Goal: Information Seeking & Learning: Compare options

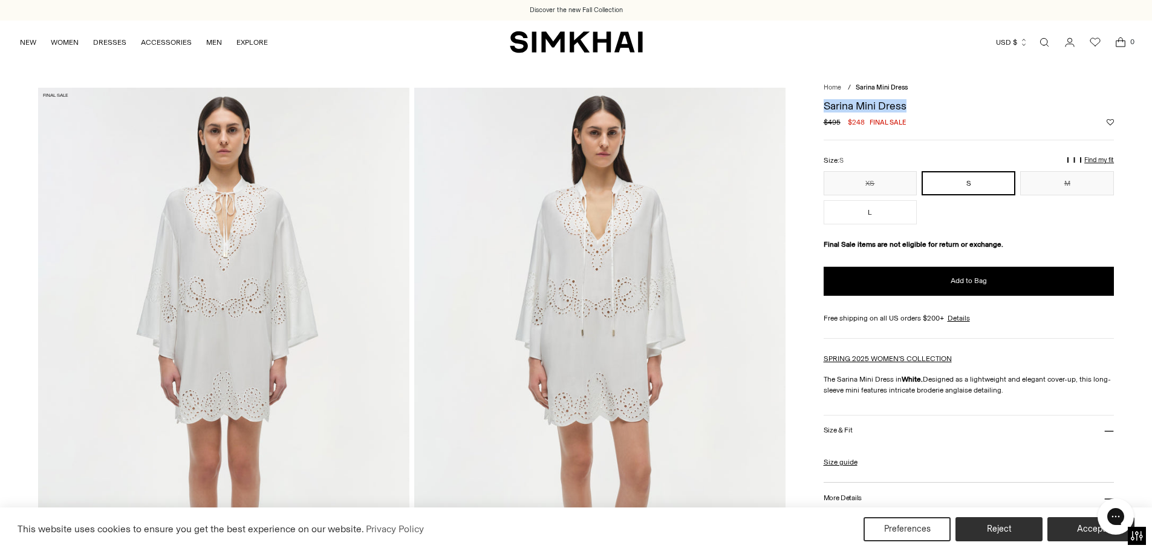
drag, startPoint x: 909, startPoint y: 102, endPoint x: 822, endPoint y: 103, distance: 87.7
copy h1 "Sarina Mini Dress"
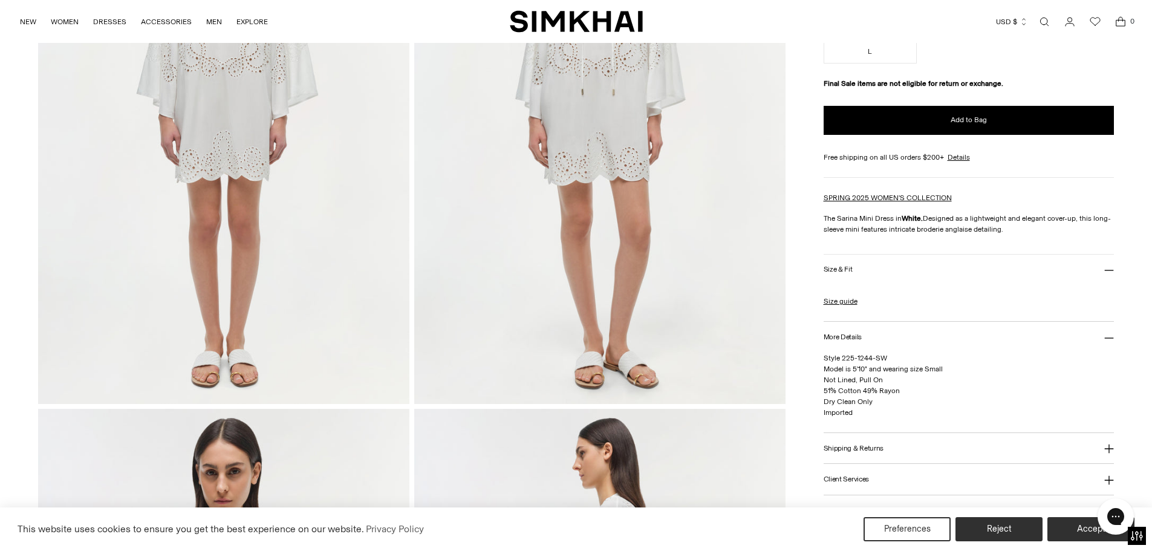
scroll to position [242, 0]
click at [915, 441] on button "Shipping & Returns" at bounding box center [968, 448] width 291 height 31
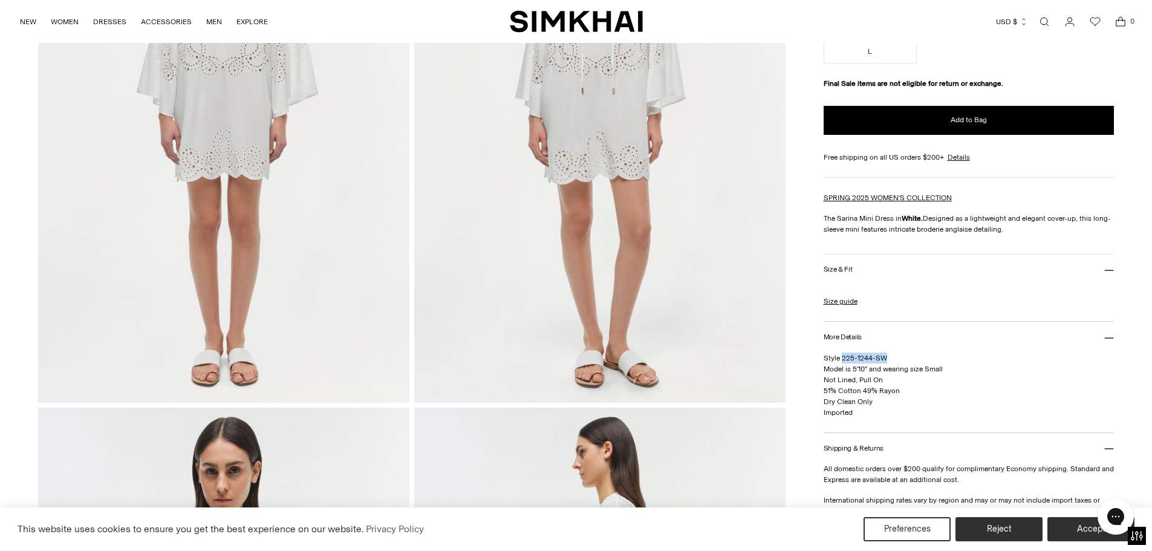
drag, startPoint x: 890, startPoint y: 359, endPoint x: 842, endPoint y: 354, distance: 48.0
click at [842, 354] on p "Style 225-1244-SW Model is 5'10" and wearing size Small Not Lined, Pull On 51% …" at bounding box center [968, 384] width 291 height 65
copy span "225-1244-SW"
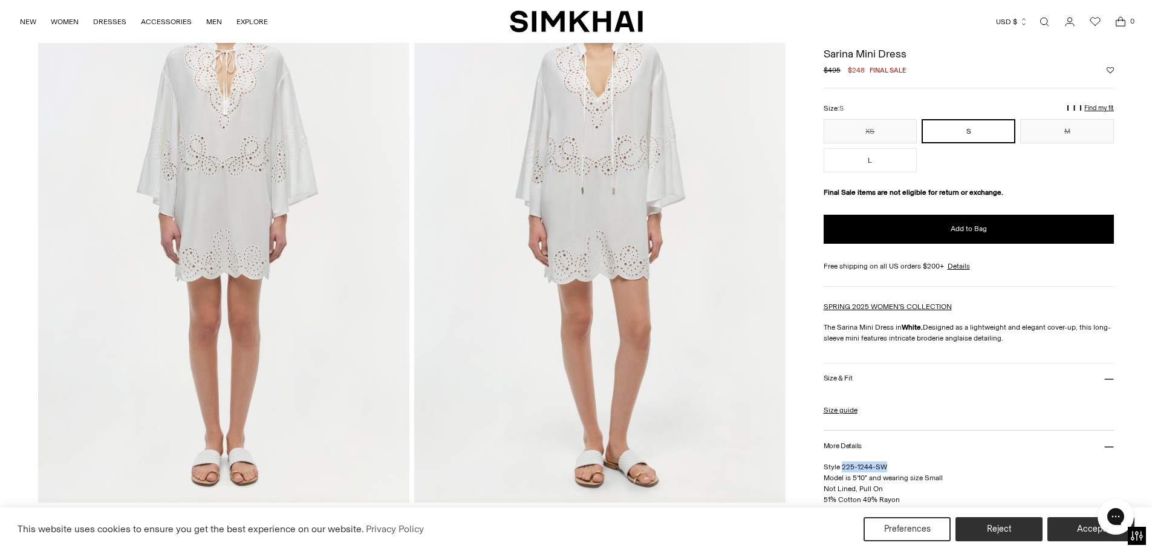
scroll to position [60, 0]
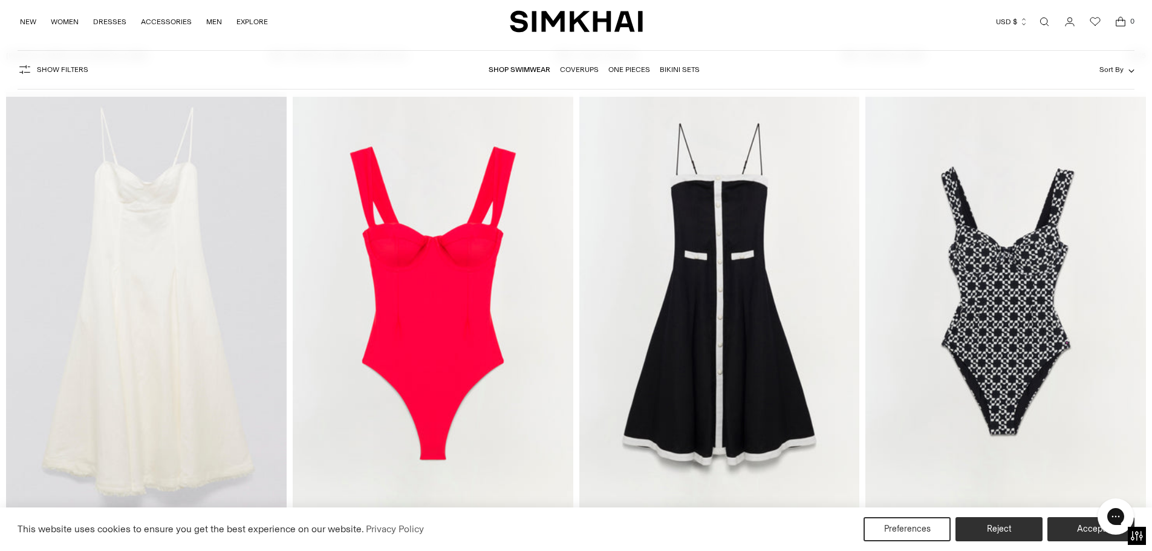
scroll to position [2962, 0]
click at [527, 66] on link "Shop Swimwear" at bounding box center [519, 69] width 62 height 8
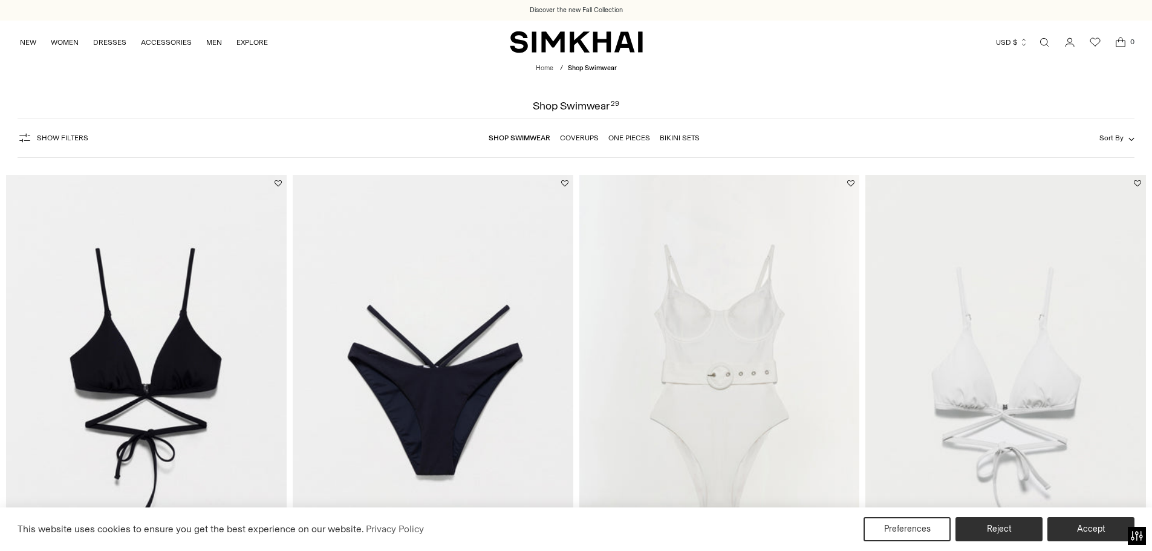
click at [597, 137] on link "Coverups" at bounding box center [579, 138] width 39 height 8
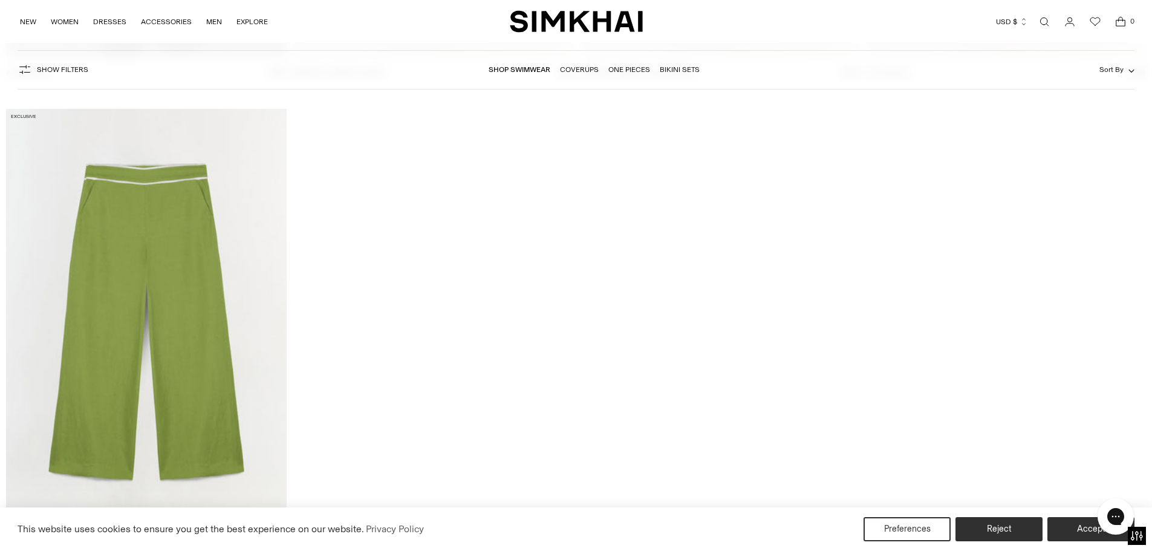
scroll to position [3385, 0]
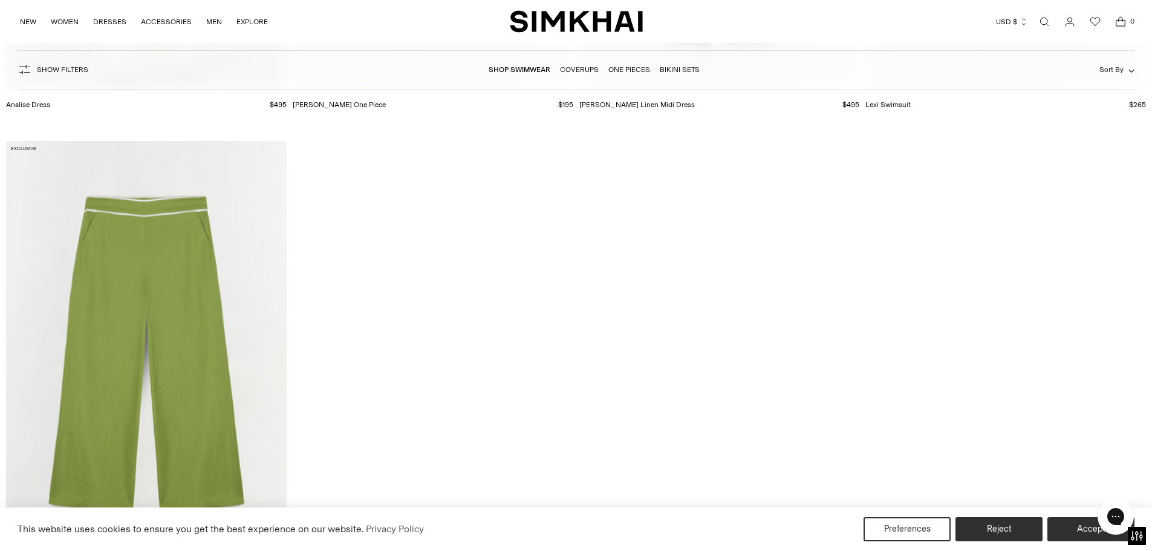
click at [1045, 26] on link "Open search modal" at bounding box center [1044, 22] width 24 height 24
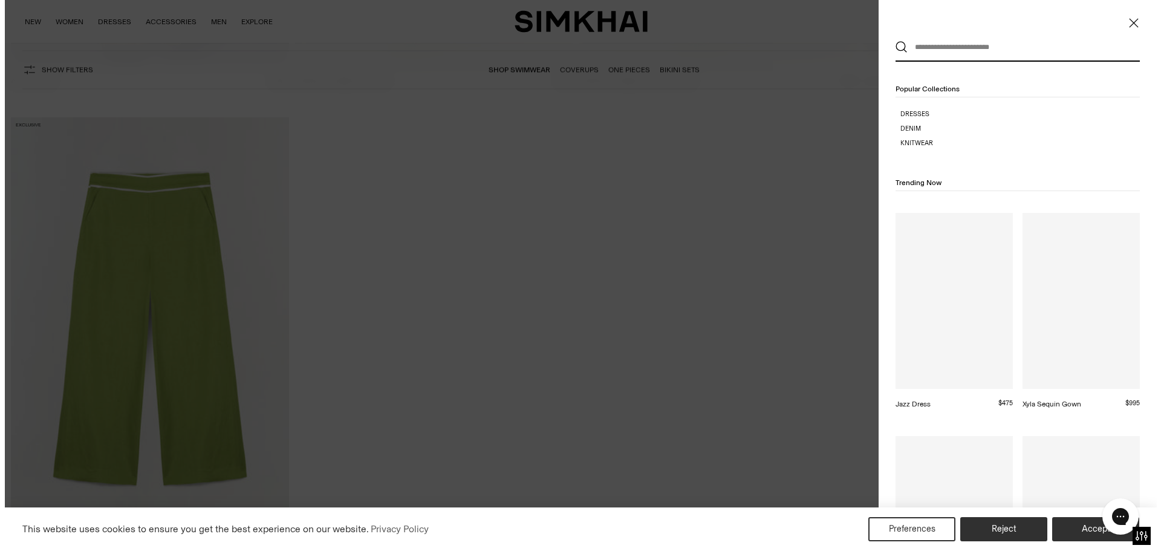
scroll to position [0, 0]
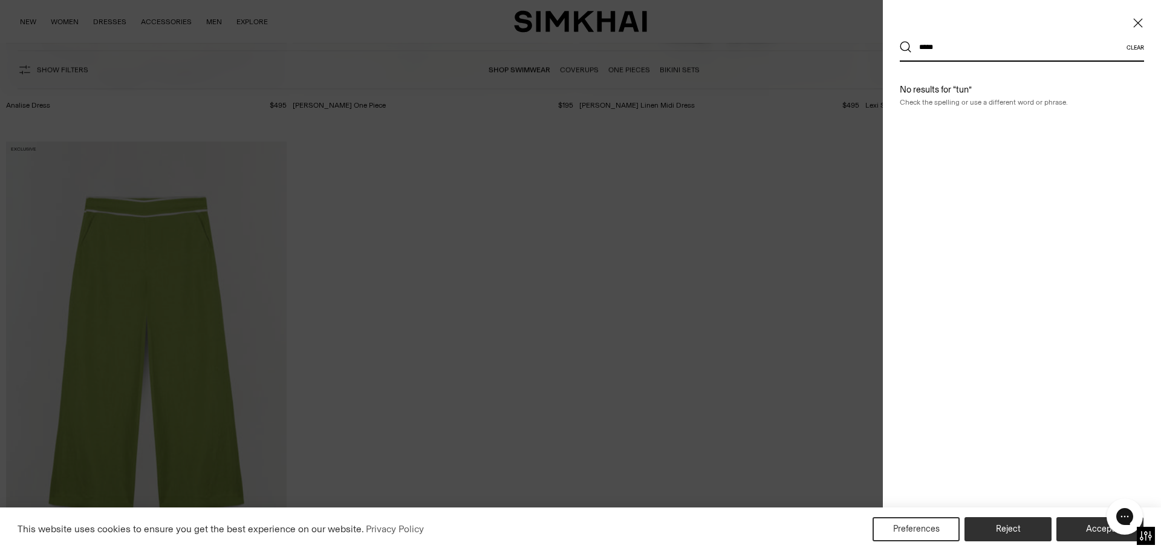
type input "*****"
click at [900, 41] on button "Search" at bounding box center [906, 47] width 12 height 12
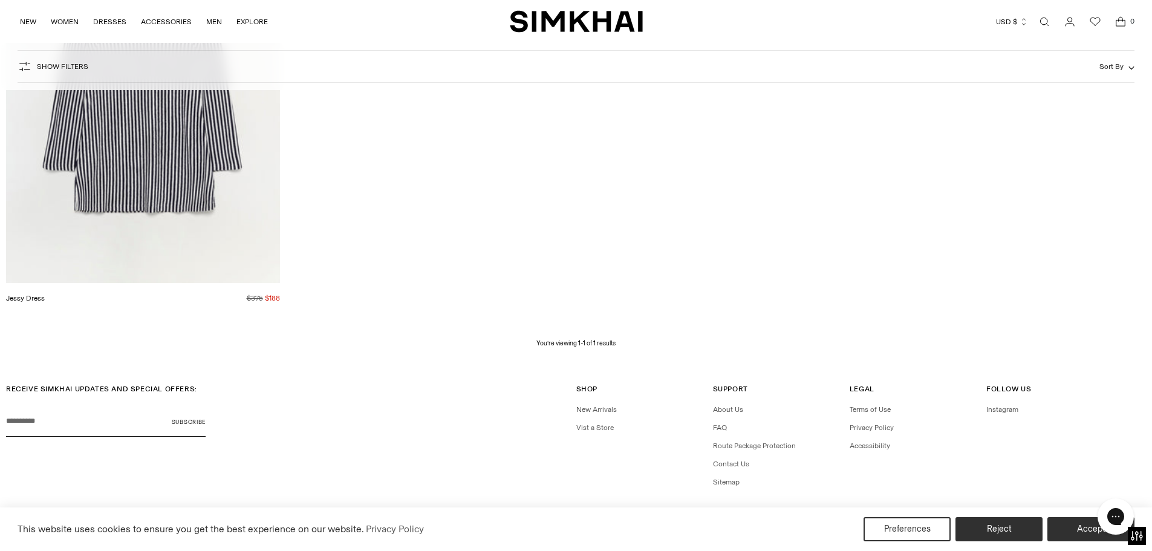
scroll to position [60, 0]
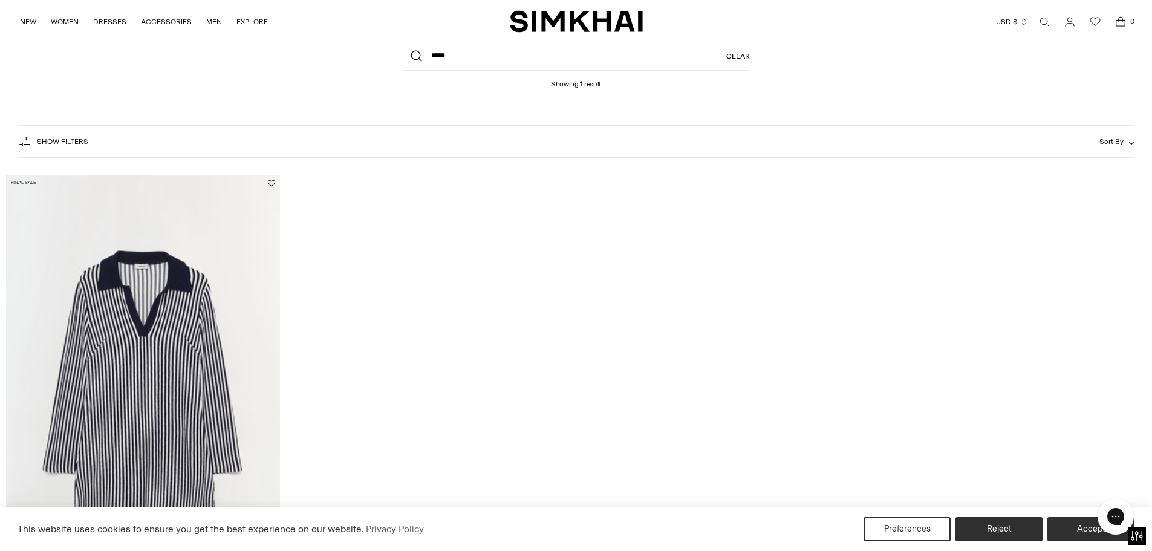
click at [1048, 24] on link "Open search modal" at bounding box center [1044, 22] width 24 height 24
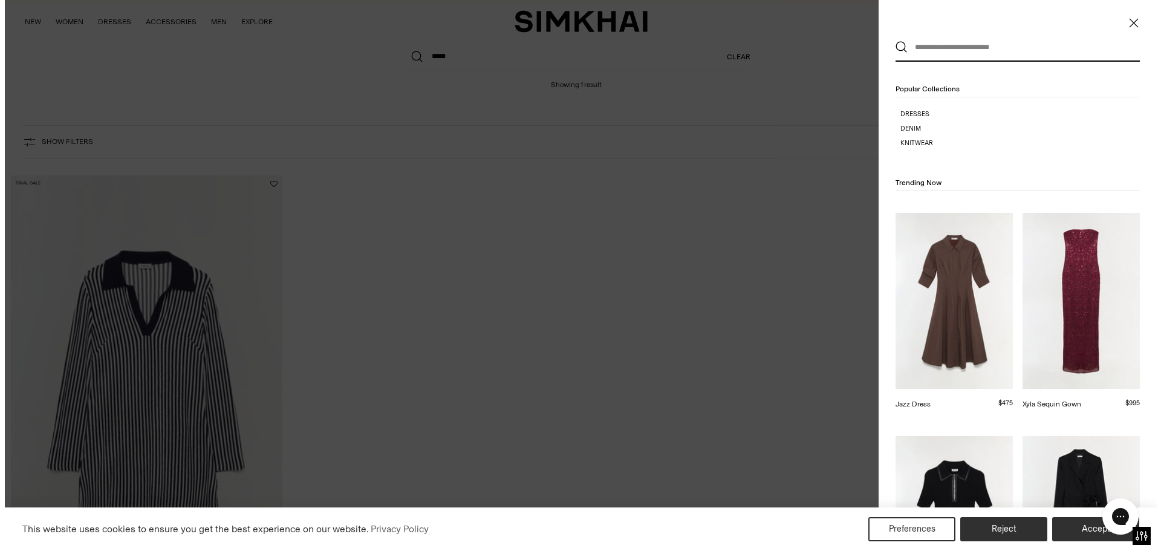
scroll to position [0, 0]
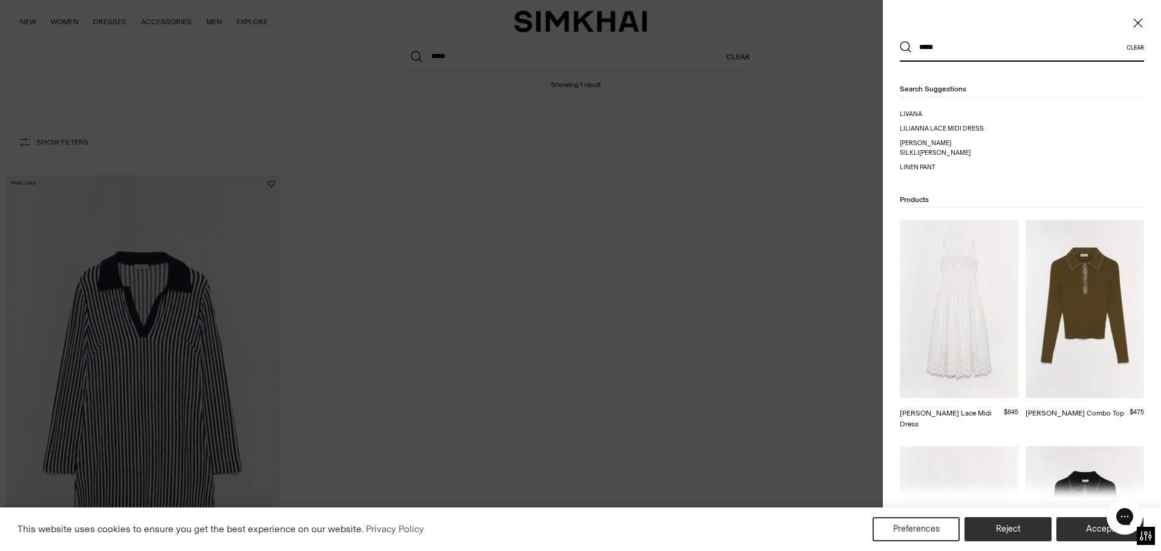
type input "*****"
click at [900, 41] on button "Search" at bounding box center [906, 47] width 12 height 12
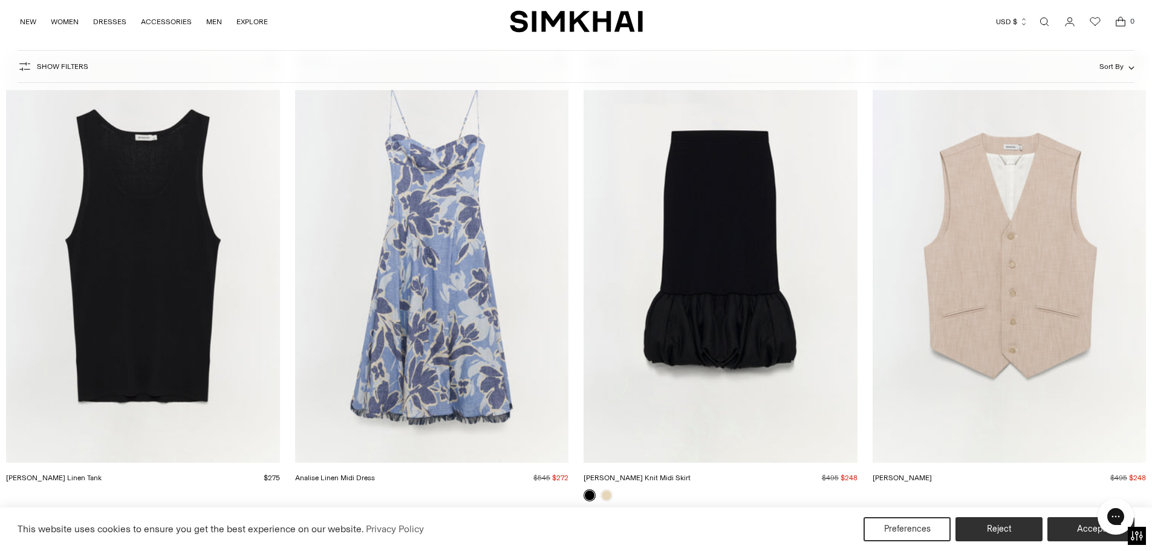
scroll to position [1632, 0]
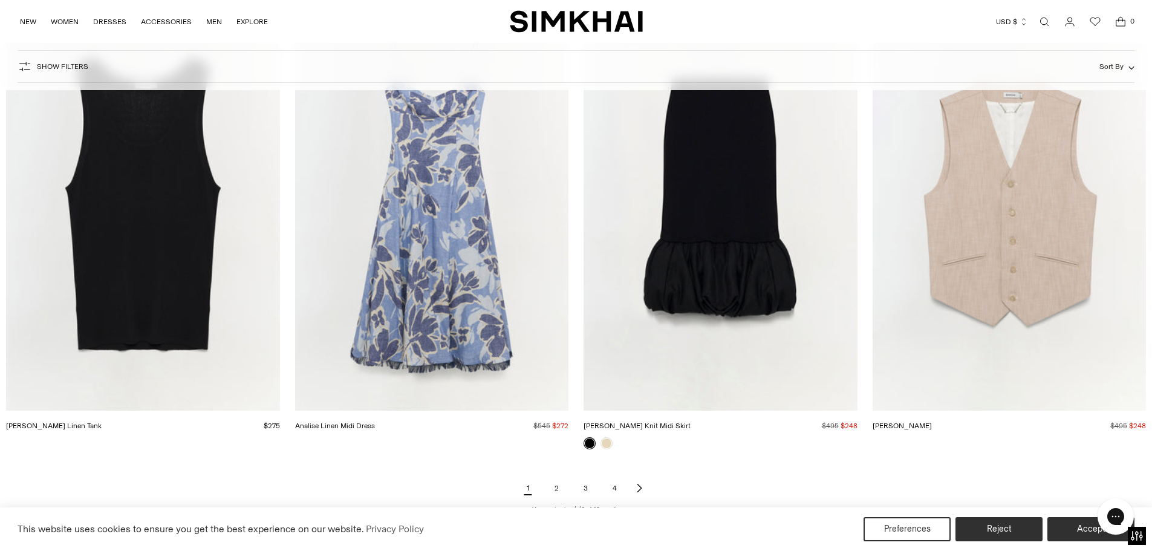
click at [636, 487] on icon "Next page of results" at bounding box center [639, 488] width 10 height 10
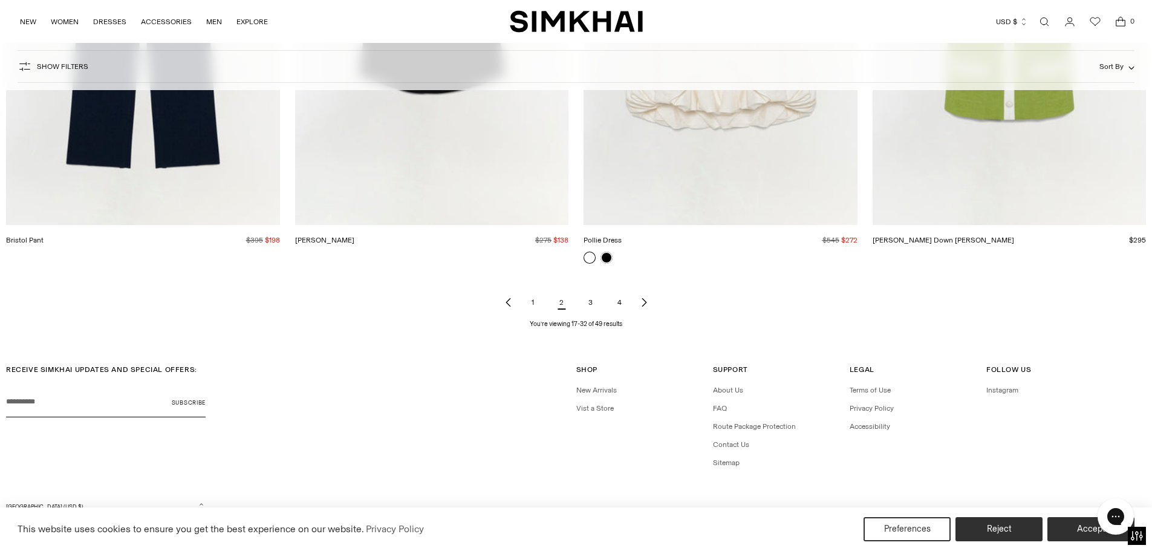
scroll to position [1832, 0]
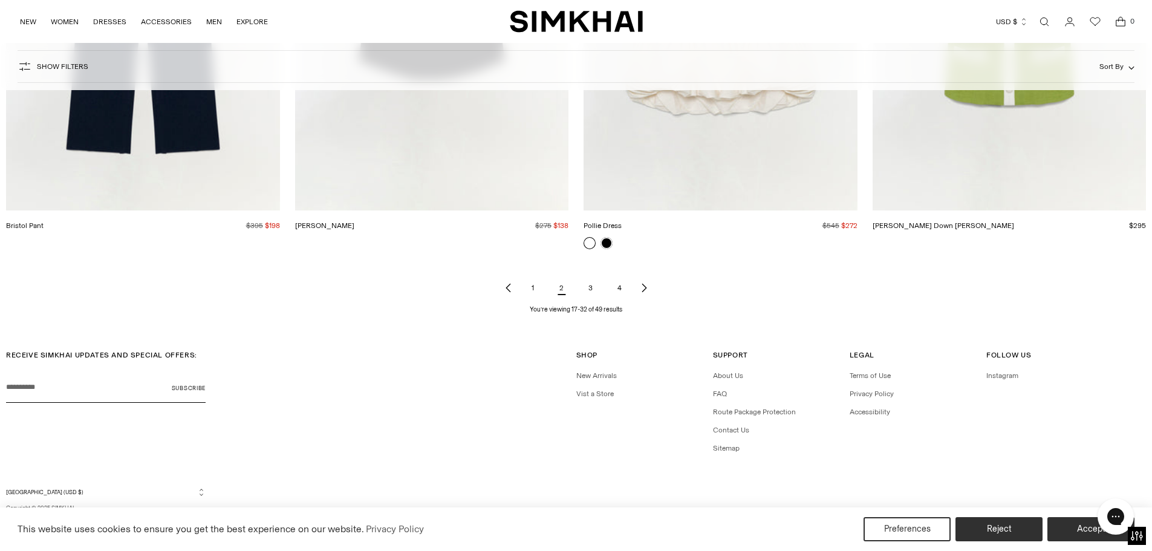
click at [645, 290] on icon "Next page of results" at bounding box center [644, 288] width 10 height 10
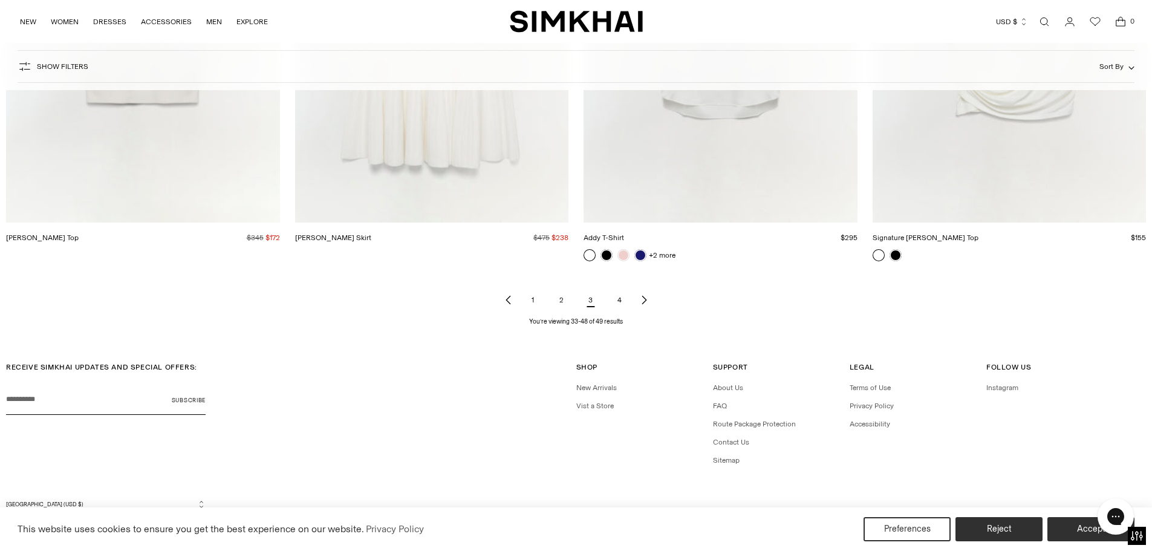
scroll to position [1844, 0]
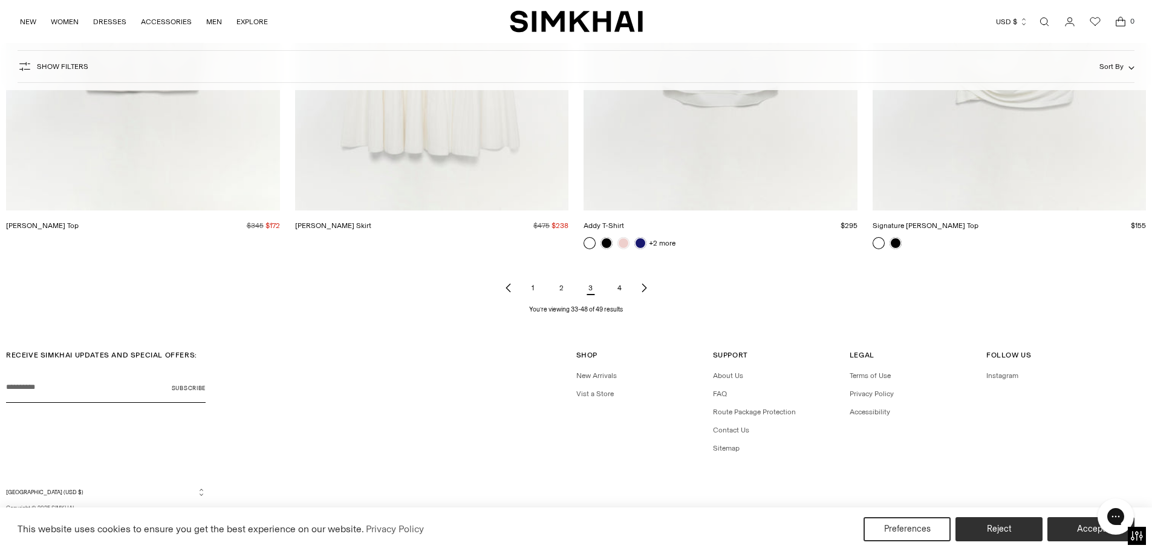
click at [642, 287] on icon "Next page of results" at bounding box center [644, 288] width 10 height 10
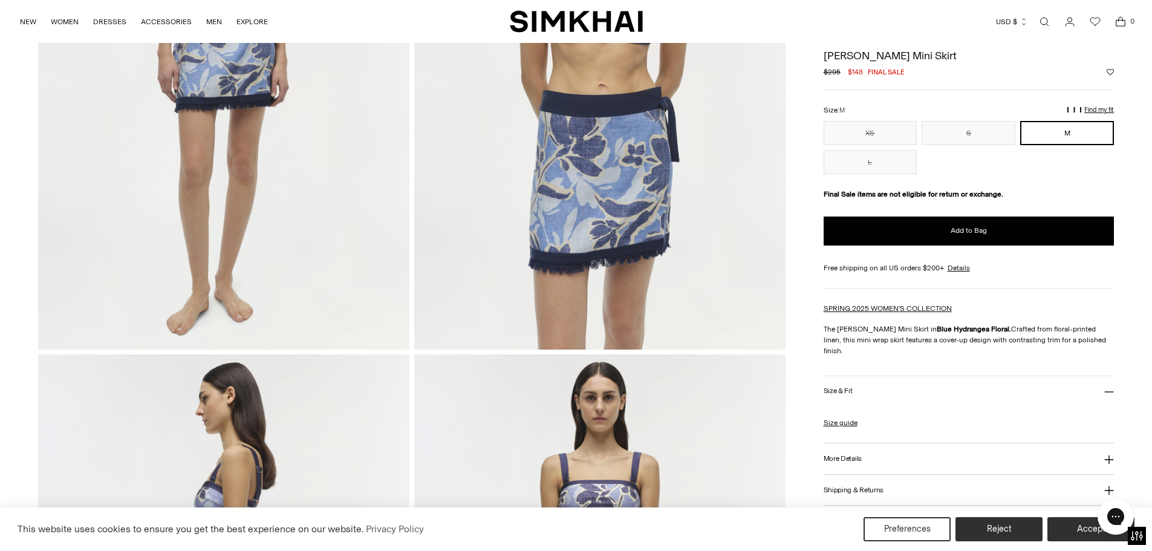
scroll to position [121, 0]
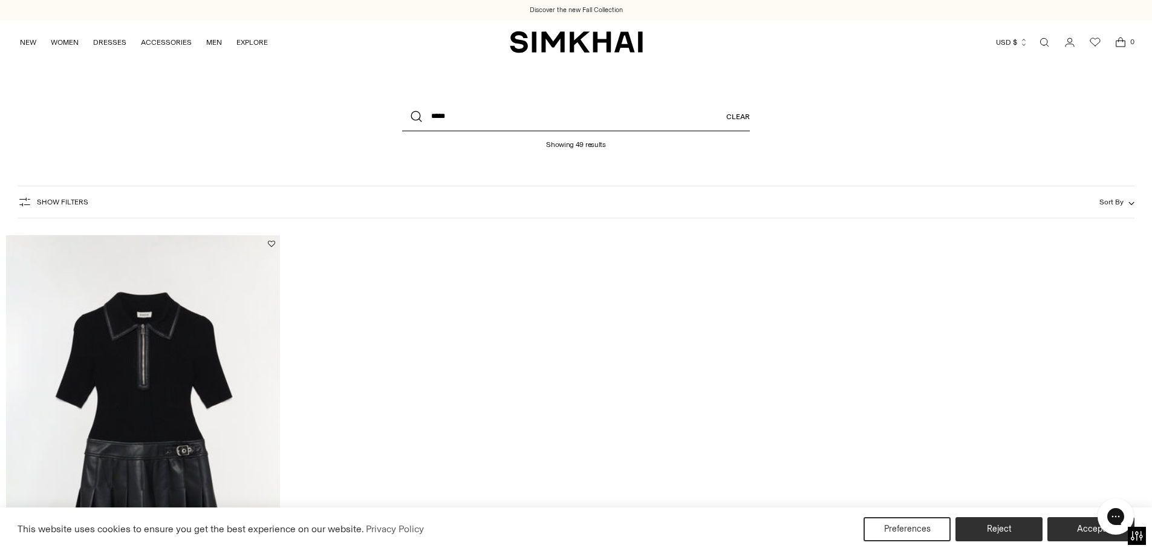
click at [464, 127] on input "*****" at bounding box center [576, 116] width 348 height 29
click at [464, 126] on input "*****" at bounding box center [576, 116] width 348 height 29
type input "*****"
click at [402, 102] on button "Search" at bounding box center [416, 116] width 29 height 29
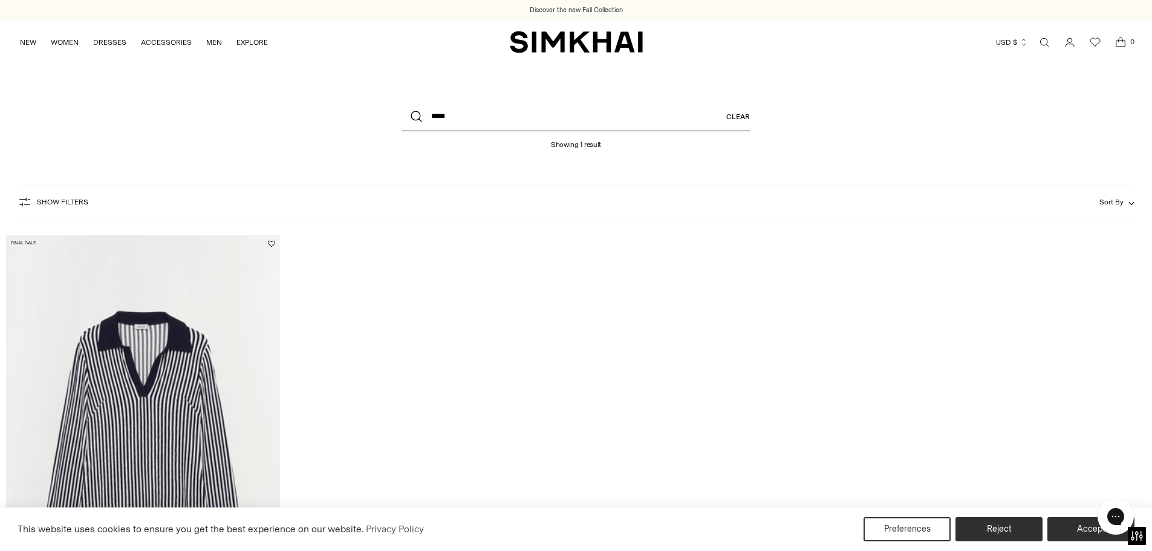
click at [452, 115] on input "*****" at bounding box center [576, 116] width 348 height 29
click at [402, 102] on button "Search" at bounding box center [416, 116] width 29 height 29
type input "********"
click at [402, 102] on button "Search" at bounding box center [416, 116] width 29 height 29
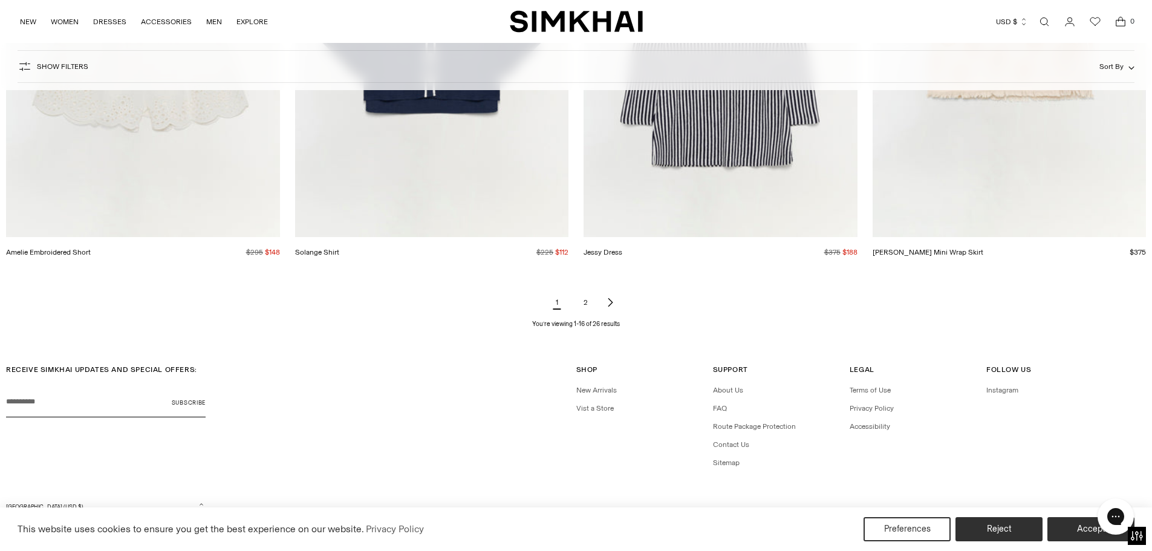
scroll to position [1820, 0]
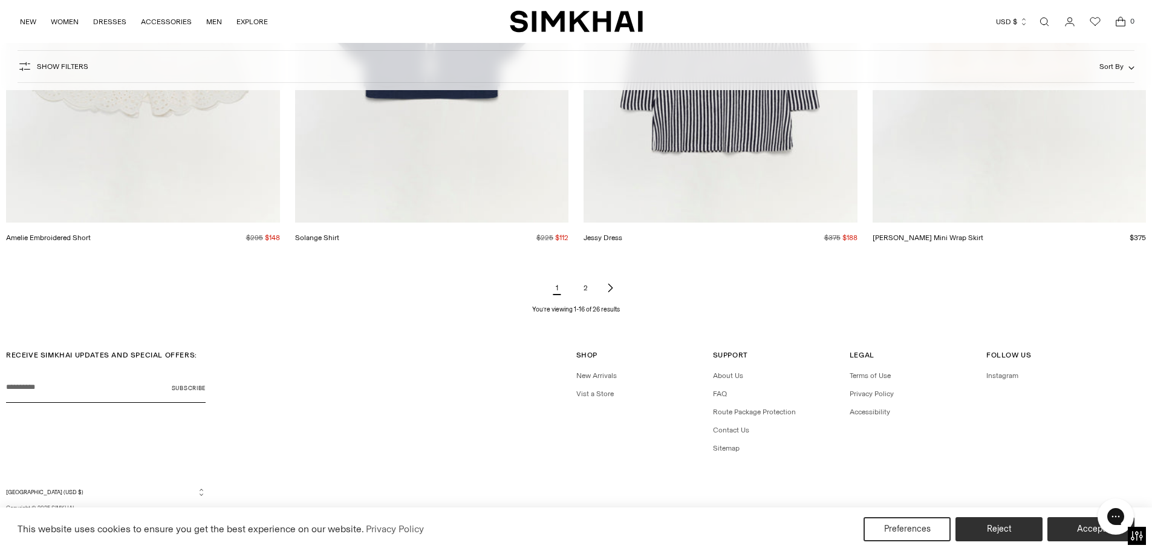
click at [587, 284] on link "2" at bounding box center [586, 288] width 24 height 24
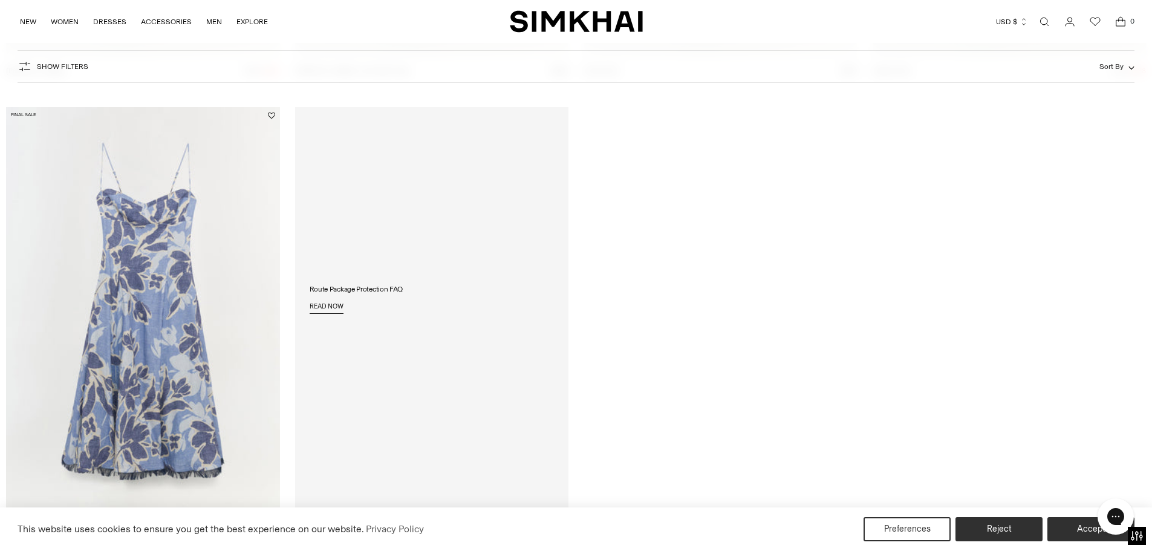
scroll to position [1088, 0]
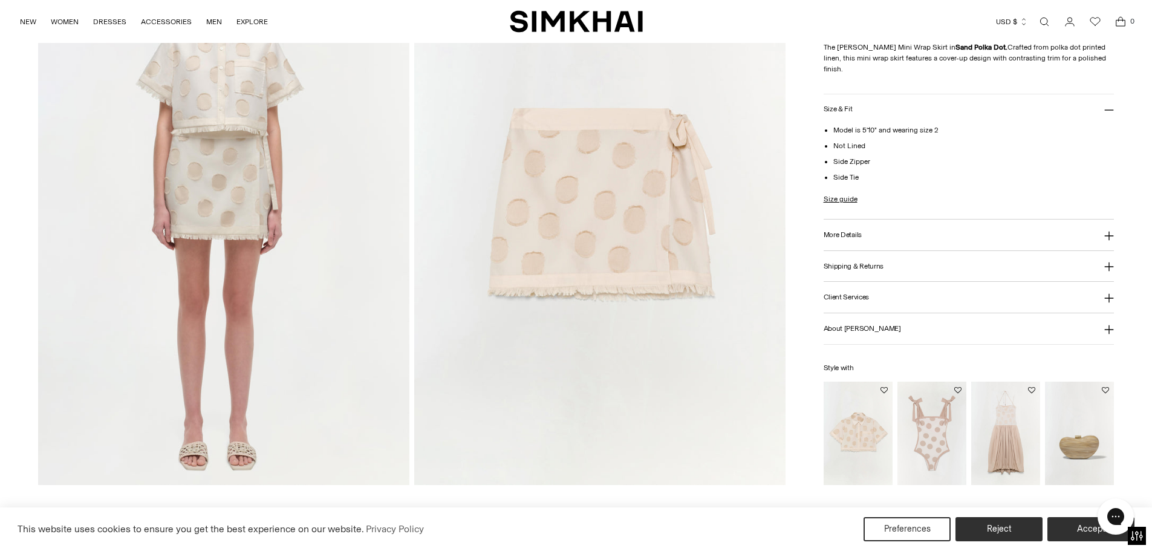
scroll to position [1269, 0]
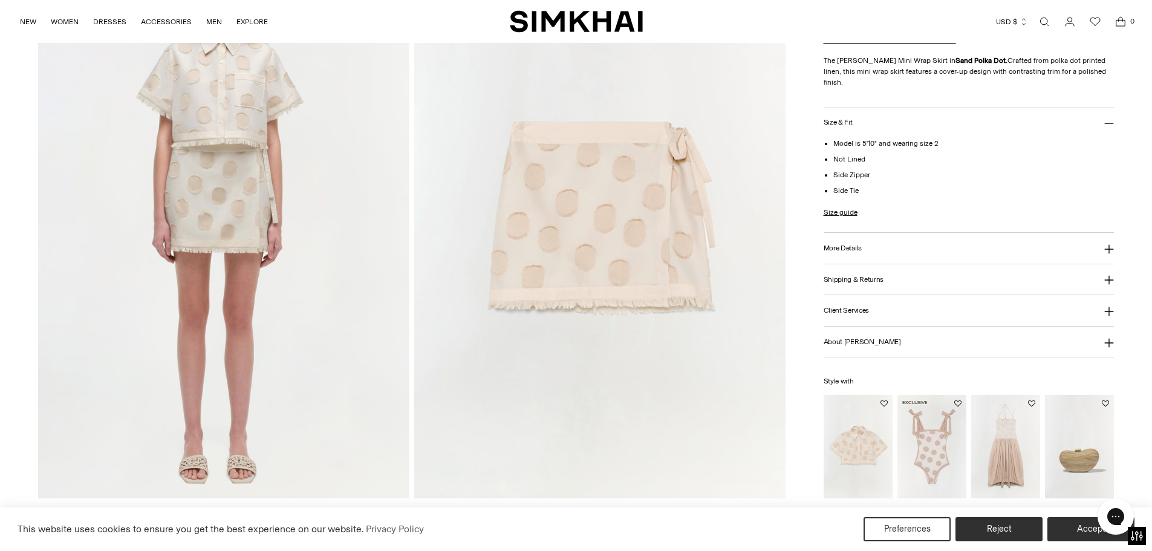
click at [0, 0] on img "Piper One Piece" at bounding box center [0, 0] width 0 height 0
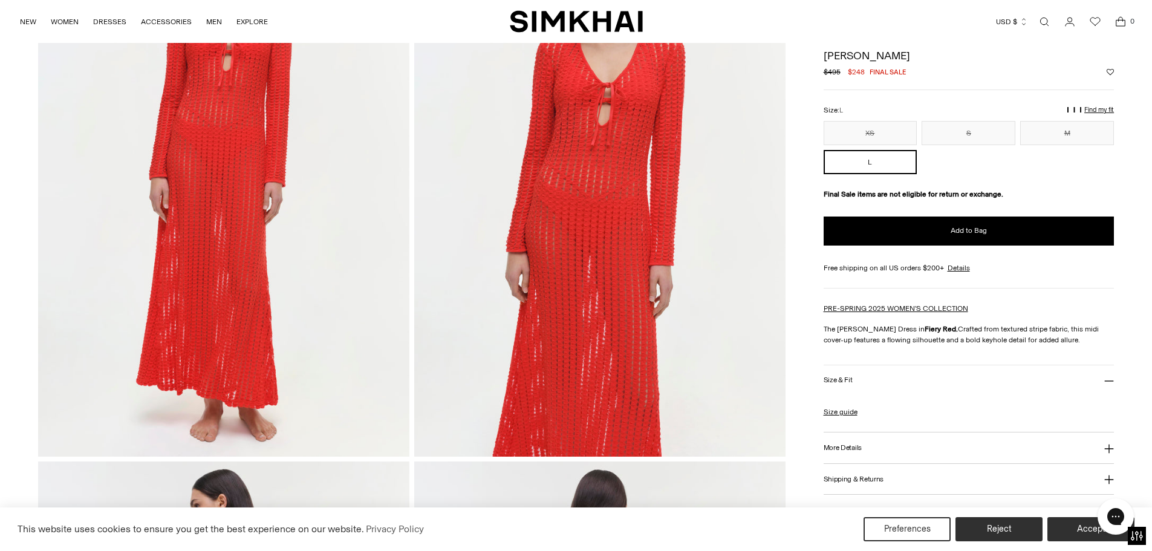
scroll to position [181, 0]
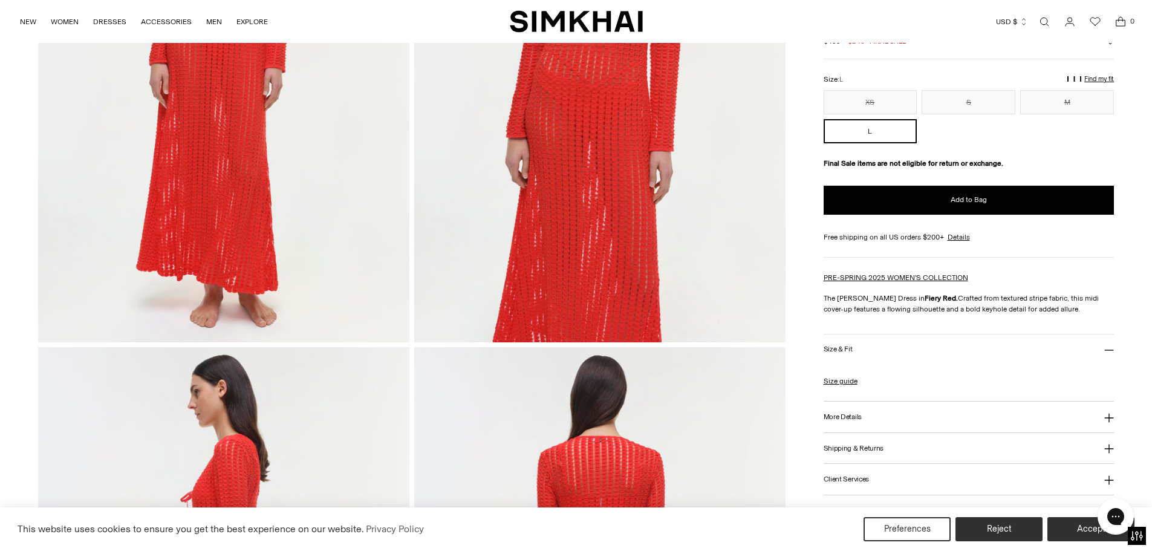
click at [870, 410] on button "More Details" at bounding box center [968, 416] width 291 height 31
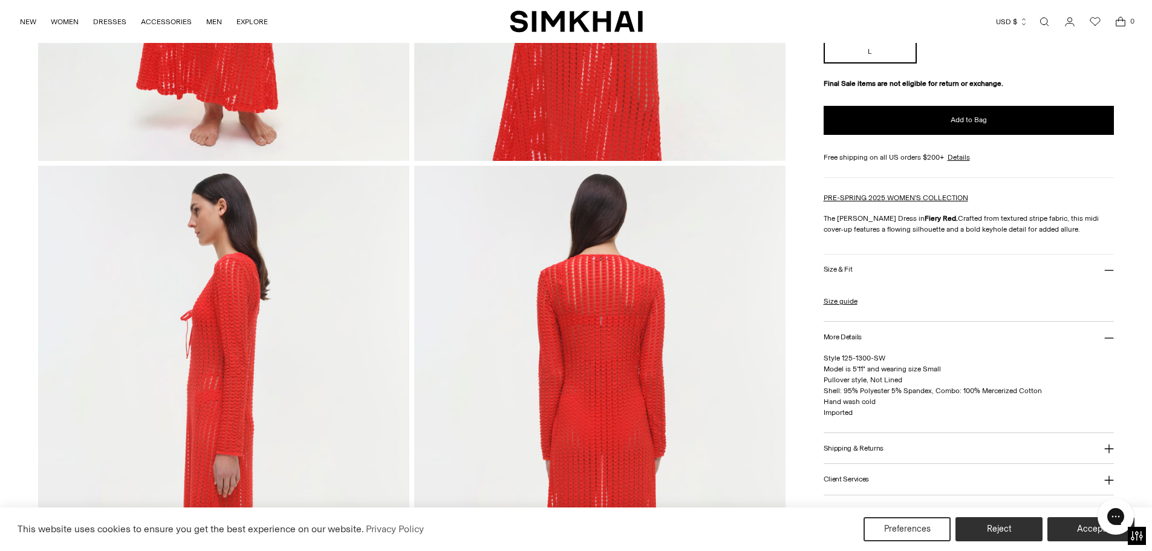
click at [880, 447] on h3 "Shipping & Returns" at bounding box center [853, 448] width 60 height 8
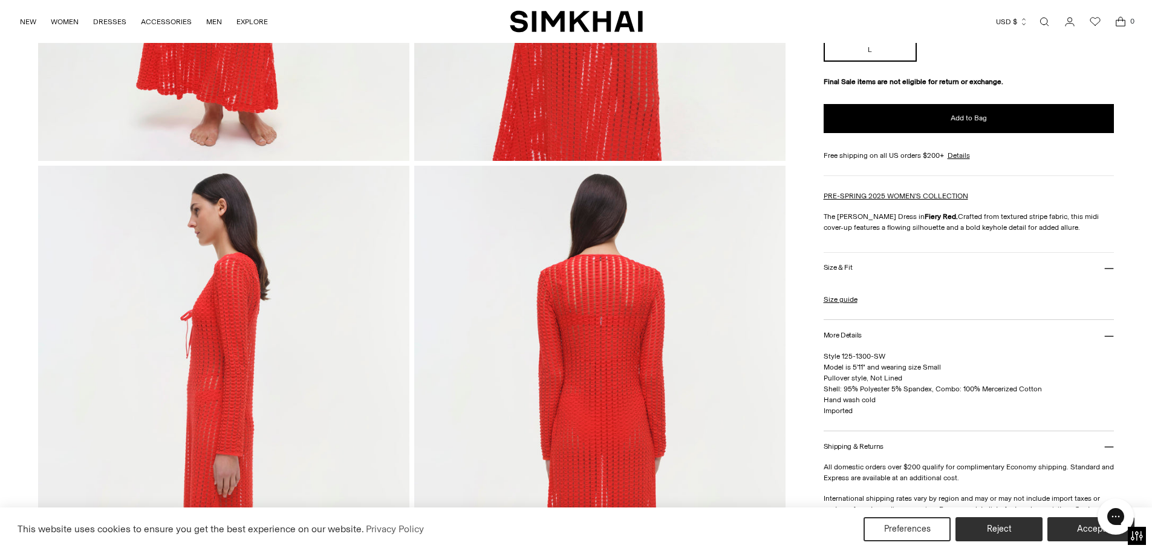
scroll to position [544, 0]
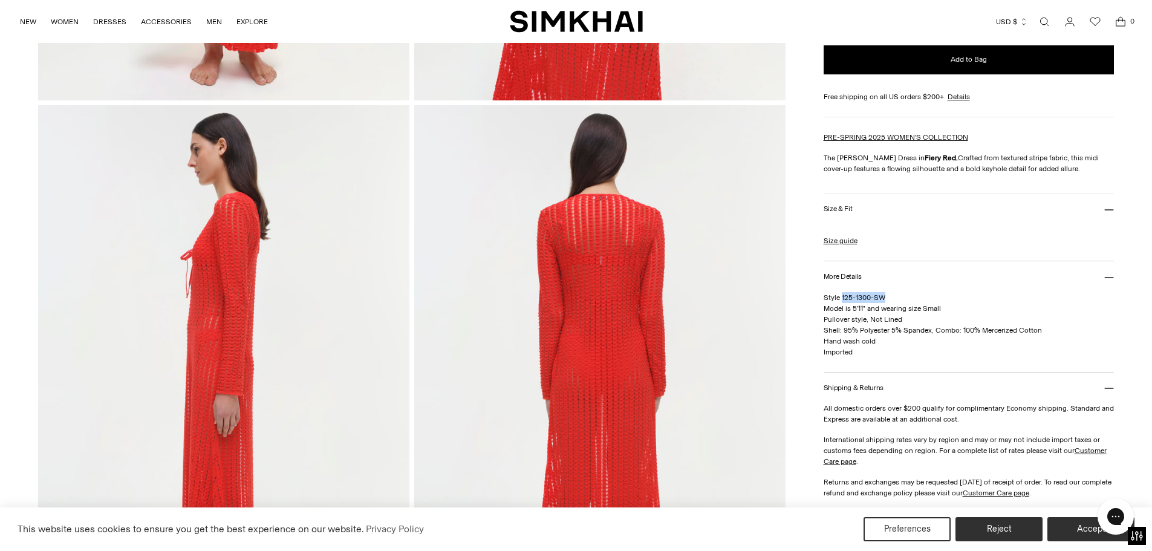
drag, startPoint x: 890, startPoint y: 299, endPoint x: 841, endPoint y: 299, distance: 48.4
click at [841, 299] on p "Style 125-1300-SW Model is 5'11" and wearing size Small Pullover style, Not Lin…" at bounding box center [968, 324] width 291 height 65
copy span "125-1300-SW"
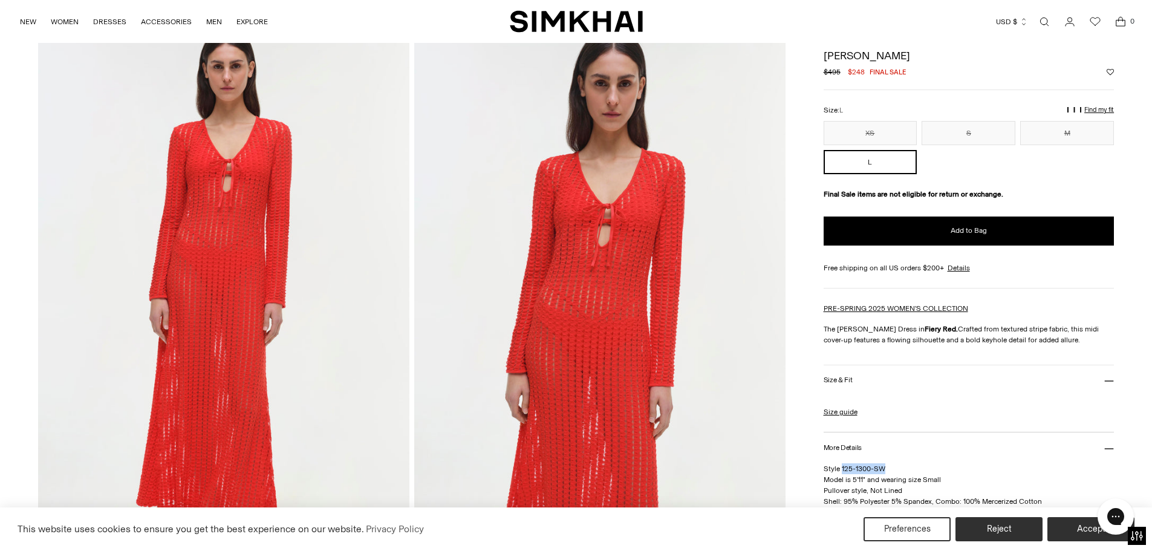
scroll to position [60, 0]
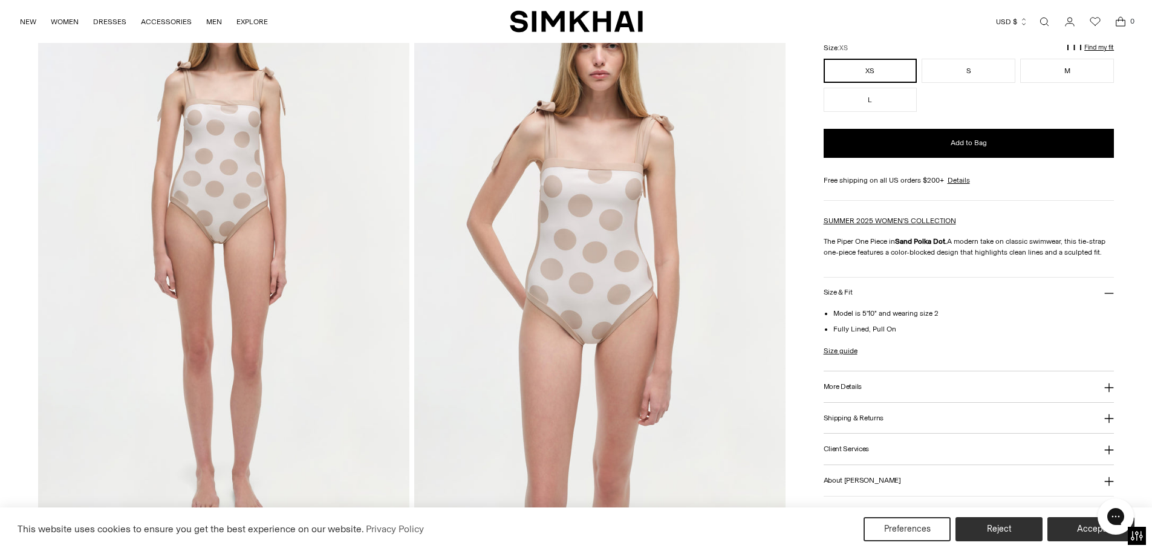
scroll to position [121, 0]
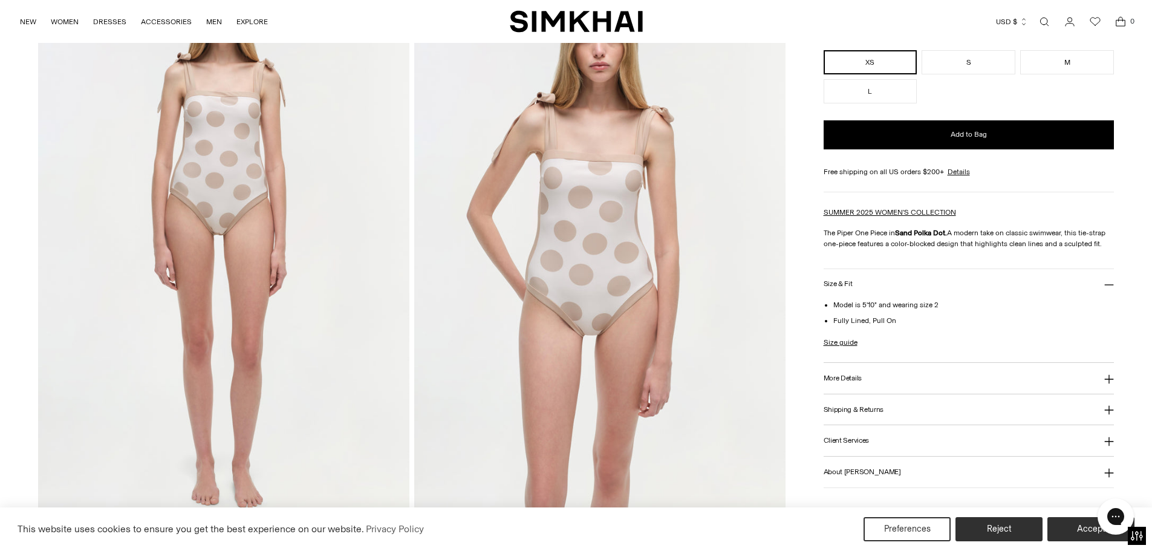
click at [869, 371] on button "More Details" at bounding box center [968, 378] width 291 height 31
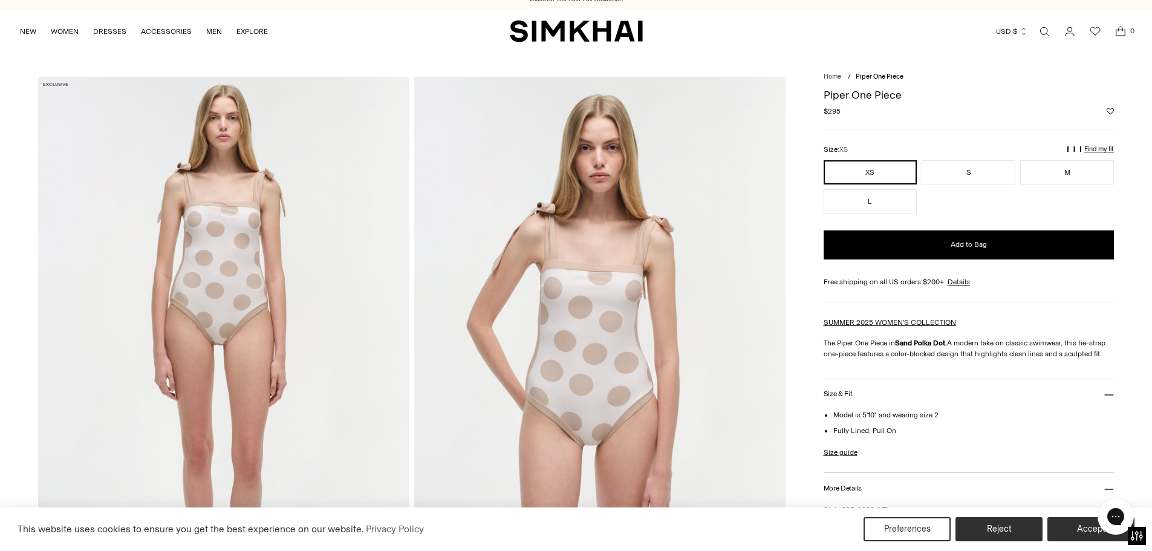
scroll to position [0, 0]
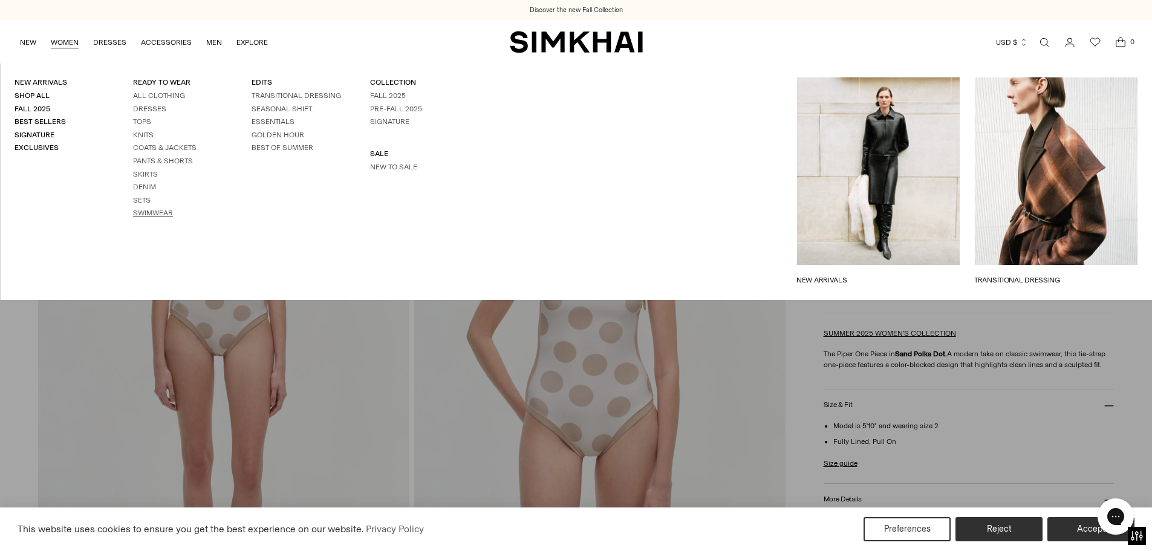
click at [162, 209] on link "Swimwear" at bounding box center [153, 213] width 40 height 8
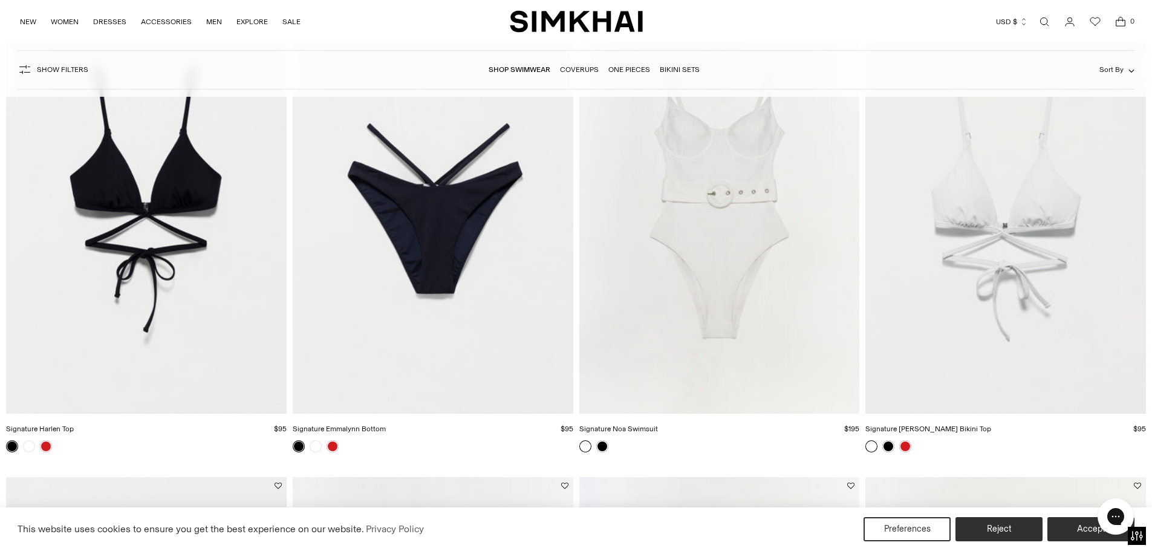
scroll to position [60, 0]
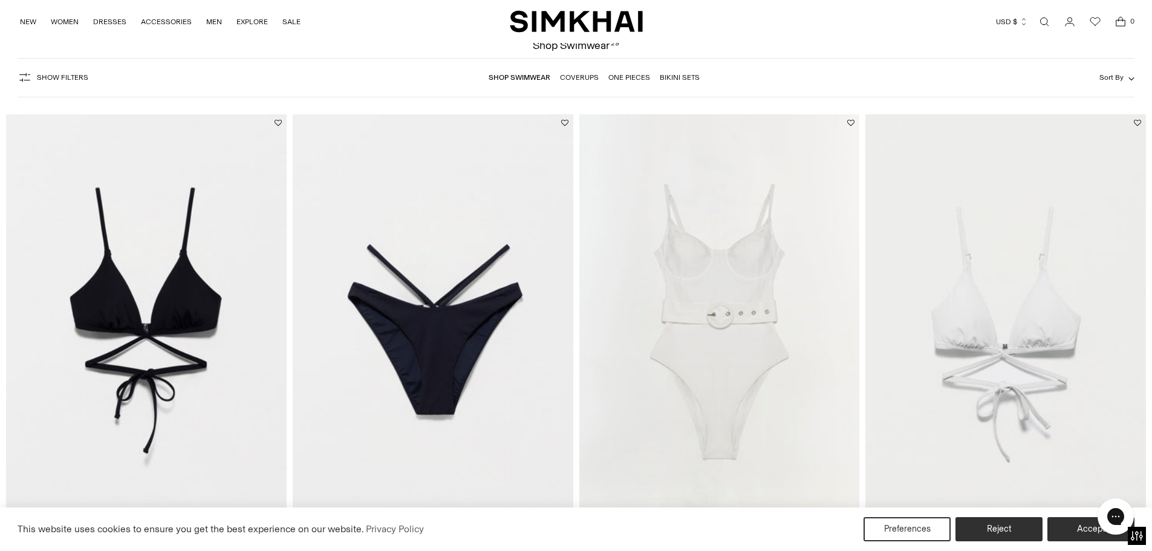
click at [0, 0] on img "Signature Harlen Top" at bounding box center [0, 0] width 0 height 0
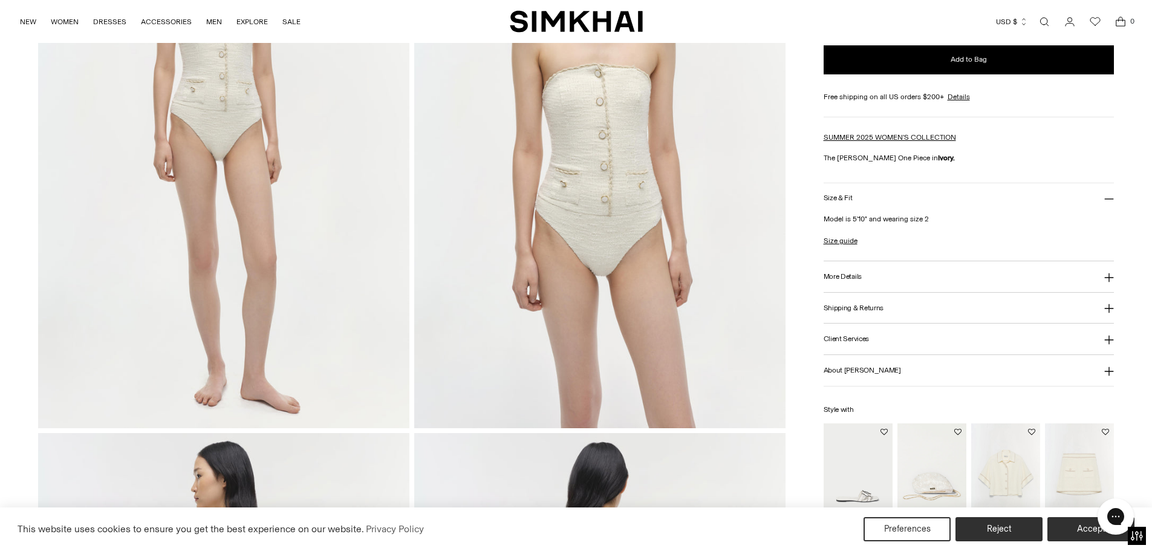
scroll to position [242, 0]
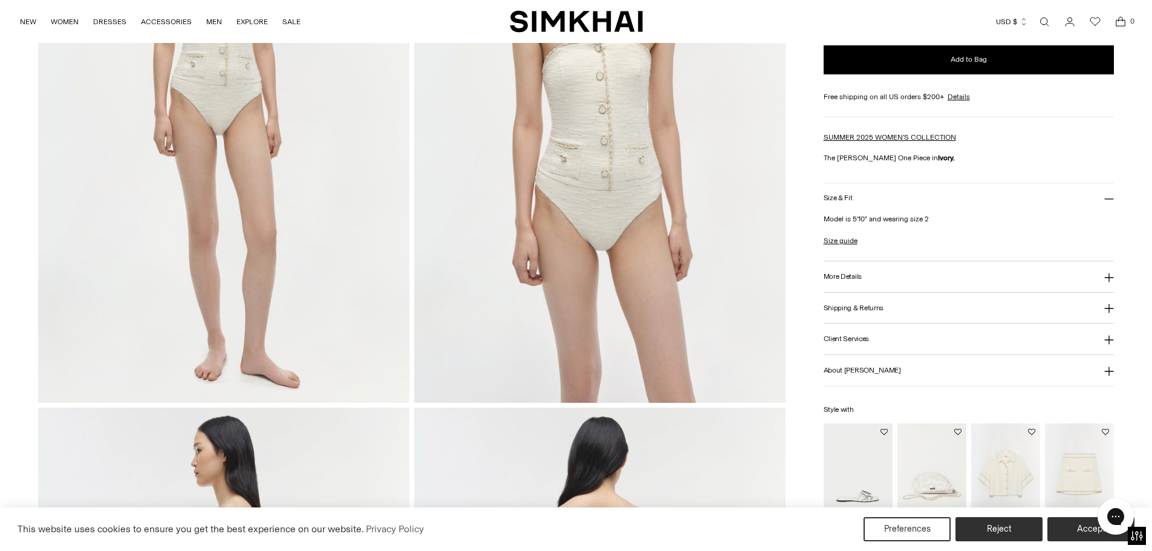
click at [878, 276] on button "More Details" at bounding box center [968, 276] width 291 height 31
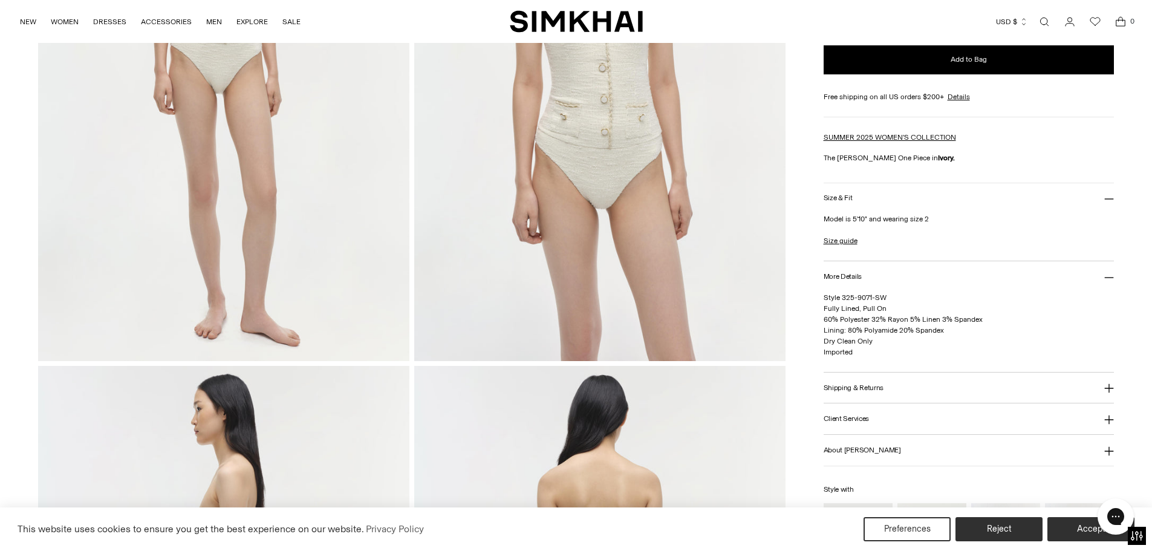
scroll to position [302, 0]
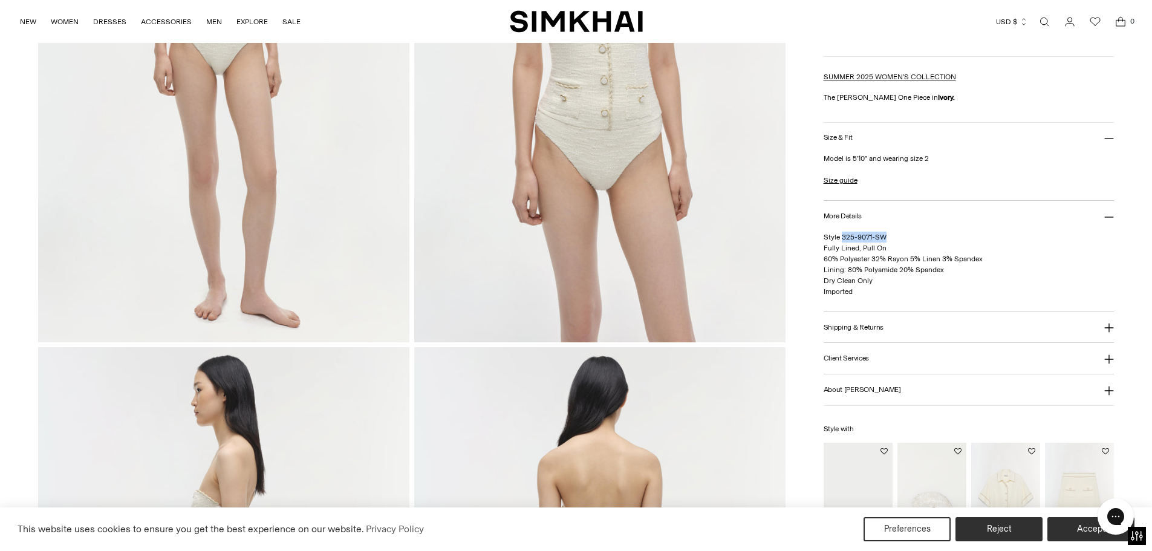
drag, startPoint x: 889, startPoint y: 235, endPoint x: 841, endPoint y: 235, distance: 47.2
click at [841, 235] on p "Style 325-9071-SW Fully Lined, Pull On 60% Polyester 32% Rayon 5% Linen 3% Span…" at bounding box center [968, 264] width 291 height 65
copy span "325-9071-SW"
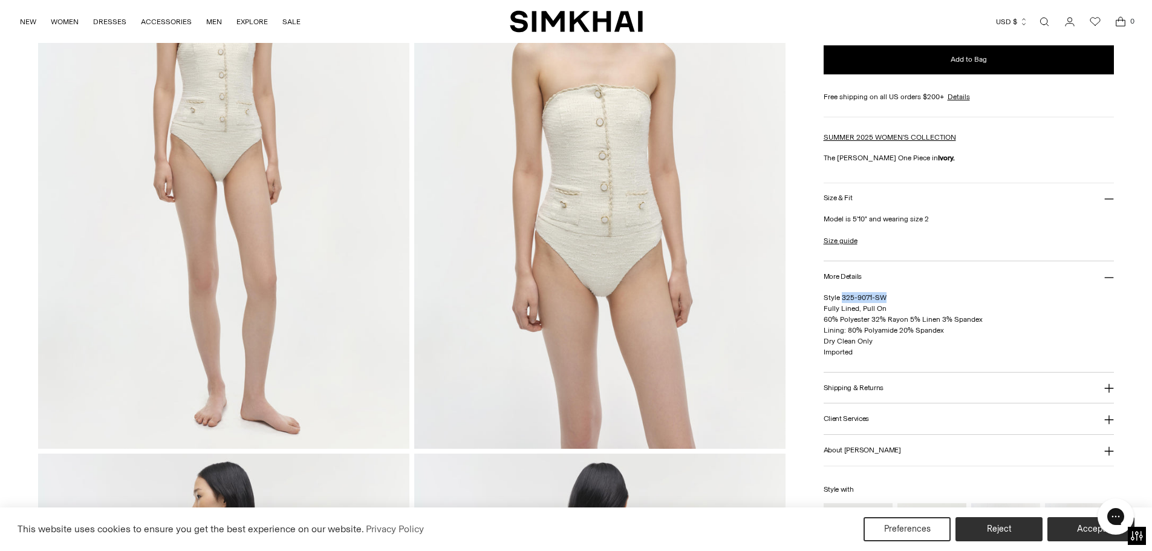
scroll to position [0, 0]
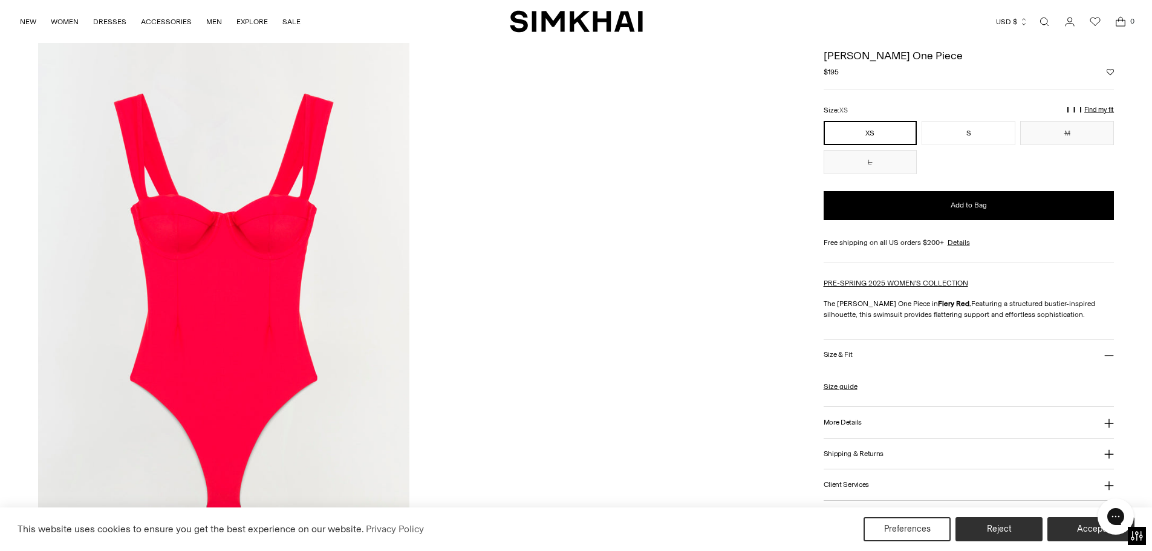
scroll to position [1753, 0]
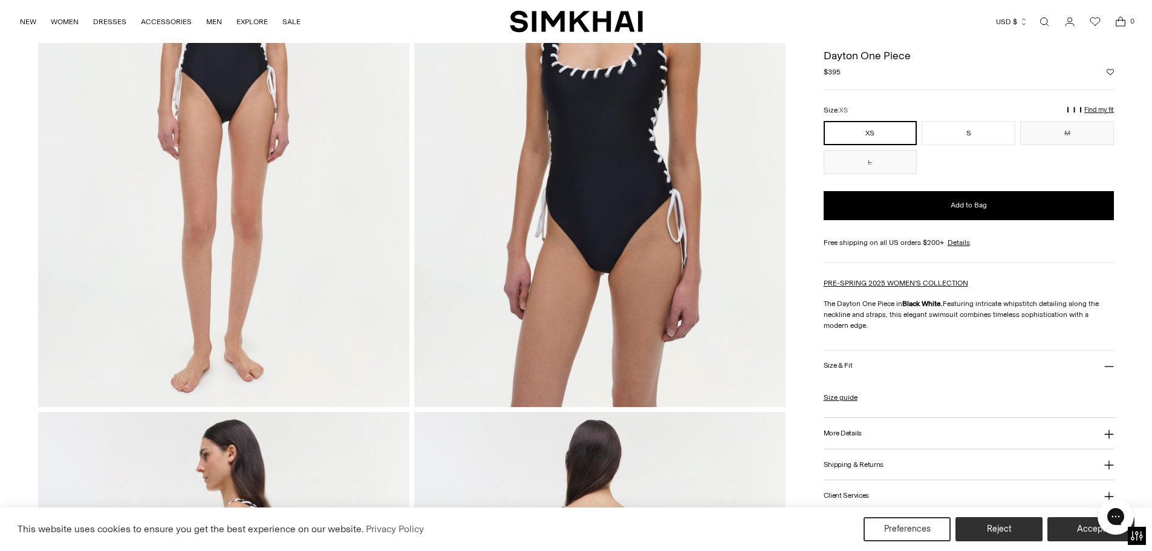
scroll to position [242, 0]
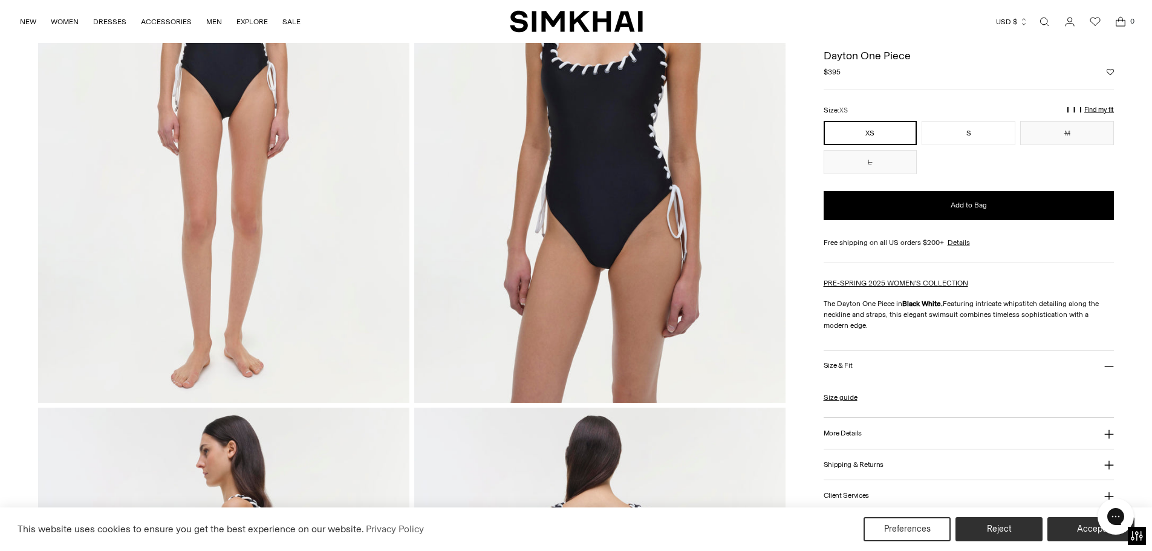
click at [889, 431] on button "More Details" at bounding box center [968, 433] width 291 height 31
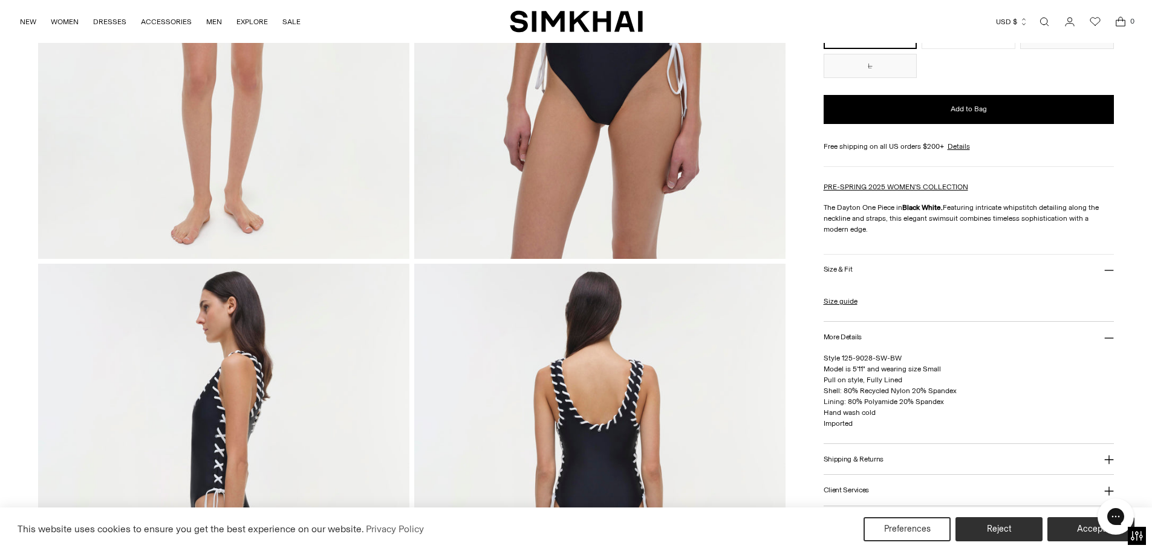
scroll to position [423, 0]
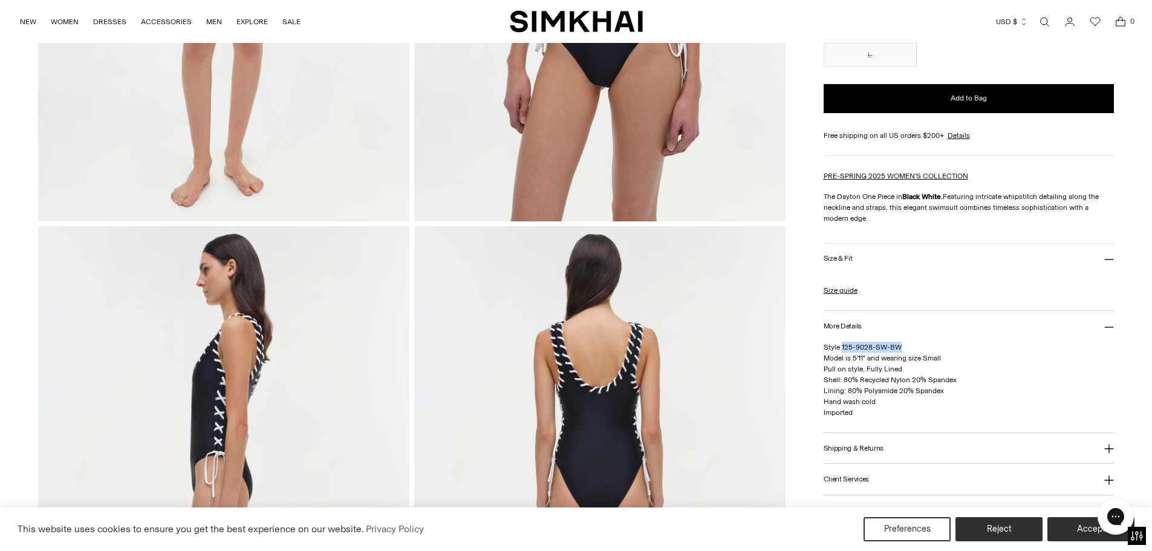
drag, startPoint x: 906, startPoint y: 346, endPoint x: 841, endPoint y: 352, distance: 65.0
click at [841, 352] on p "Style 125-9028-SW-BW Model is 5'11" and wearing size Small Pull on style, Fully…" at bounding box center [968, 380] width 291 height 76
copy span "125-9028-SW-BW"
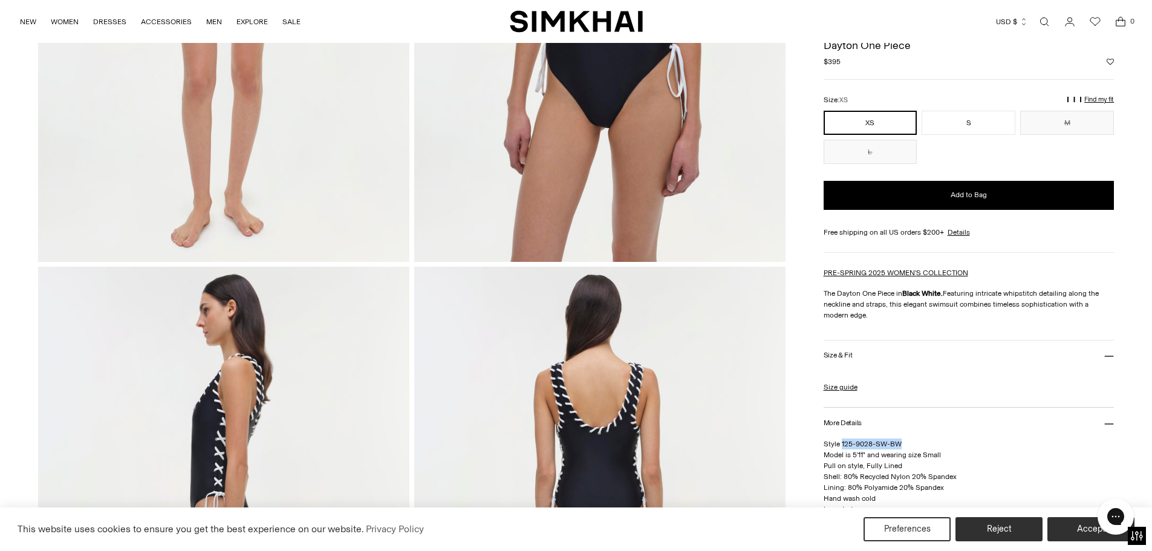
scroll to position [0, 0]
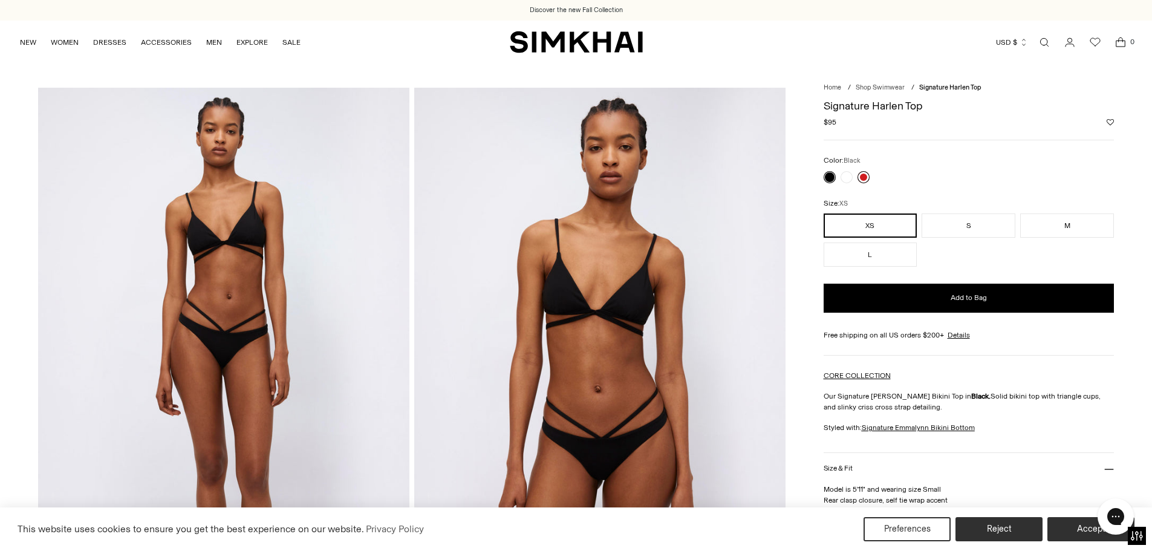
click at [869, 177] on link at bounding box center [863, 177] width 12 height 12
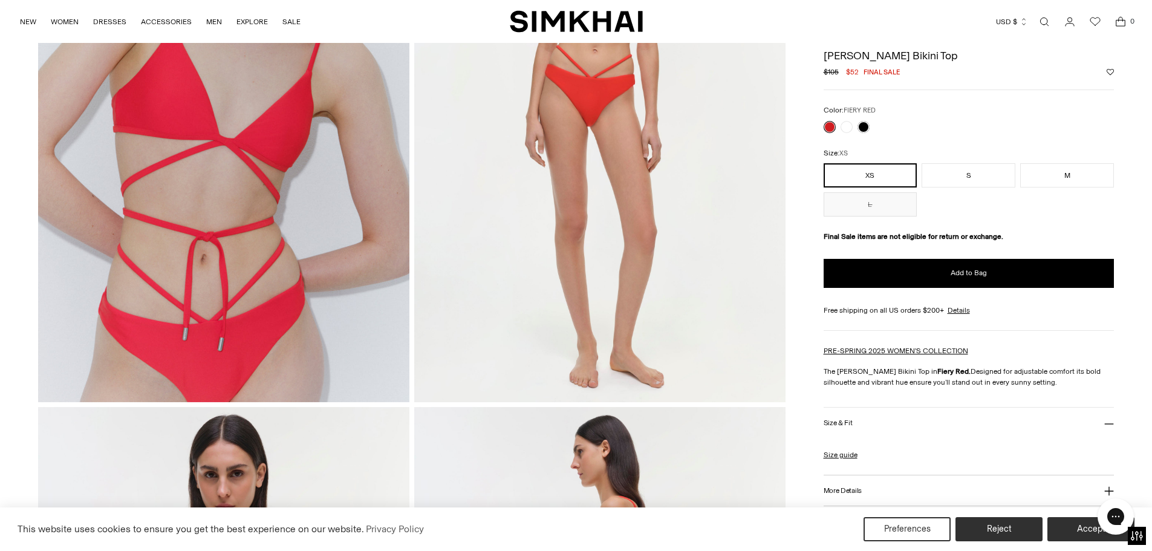
scroll to position [242, 0]
click at [863, 125] on link at bounding box center [863, 127] width 12 height 12
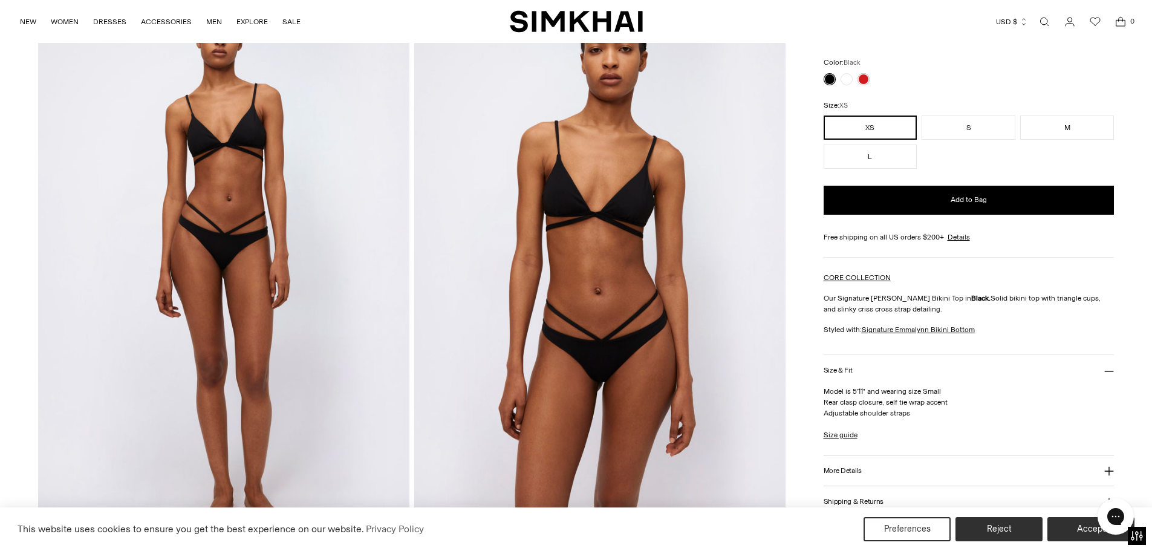
scroll to position [60, 0]
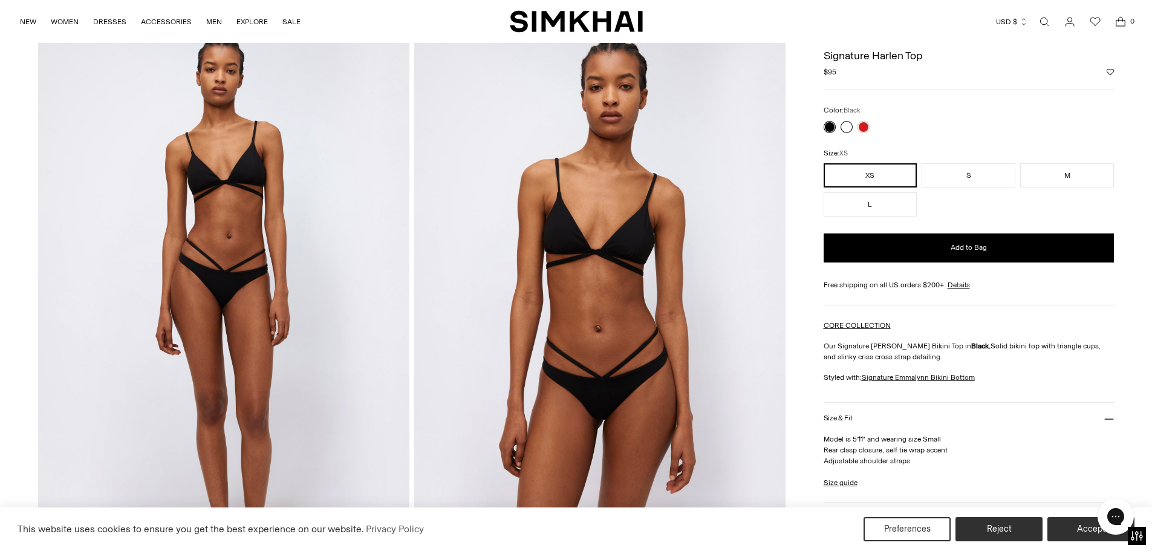
click at [848, 129] on link at bounding box center [846, 127] width 12 height 12
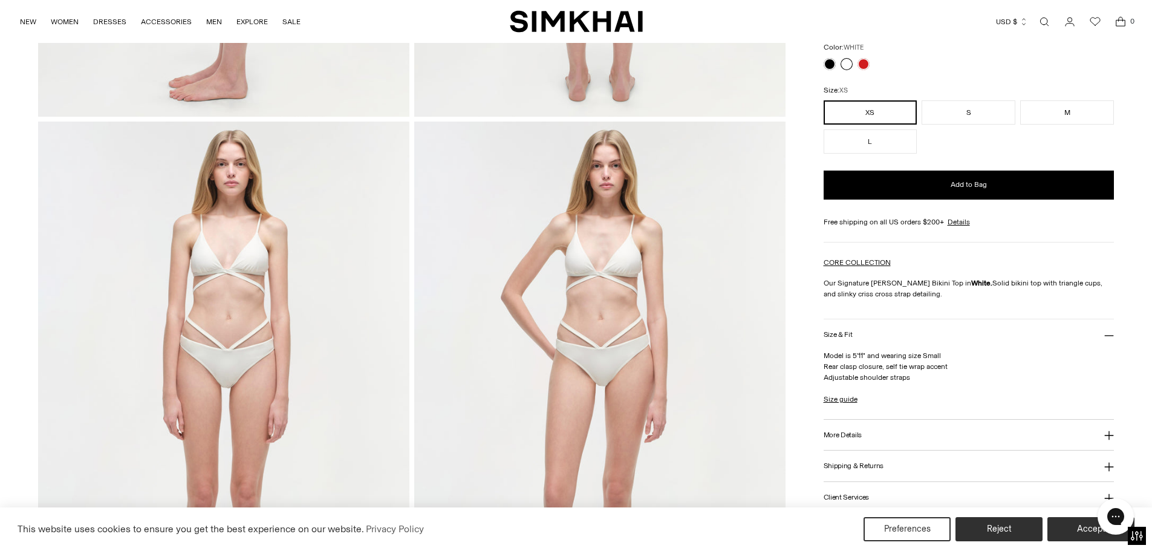
scroll to position [1088, 0]
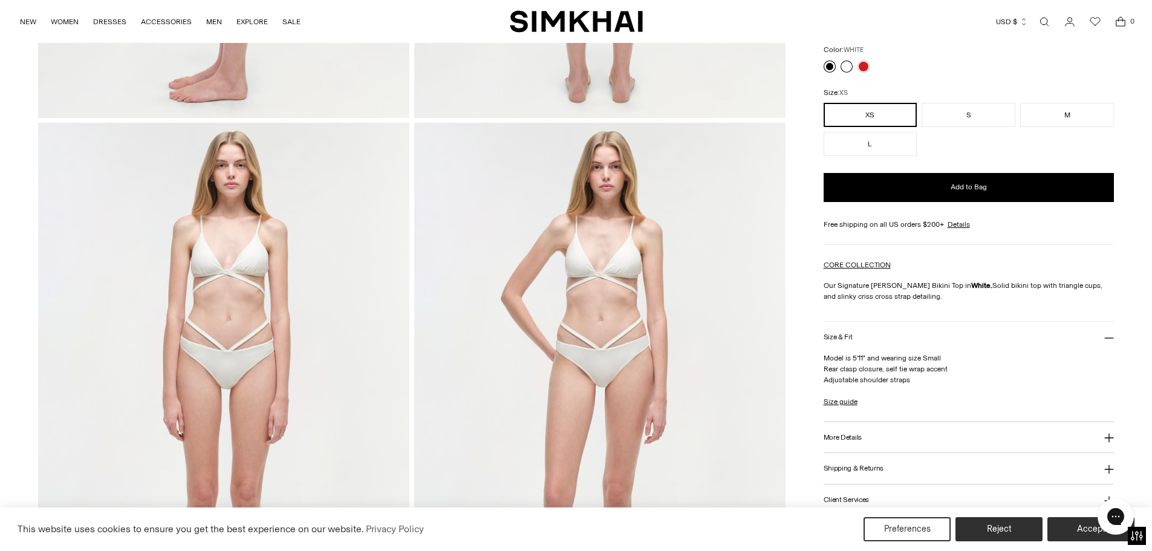
click at [828, 66] on link at bounding box center [829, 66] width 12 height 12
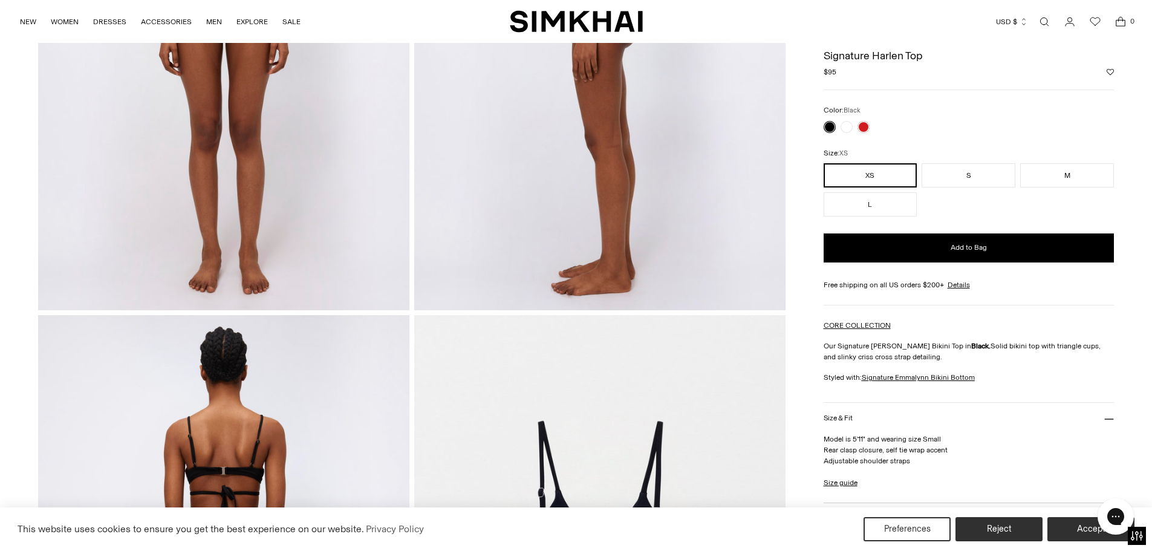
scroll to position [846, 0]
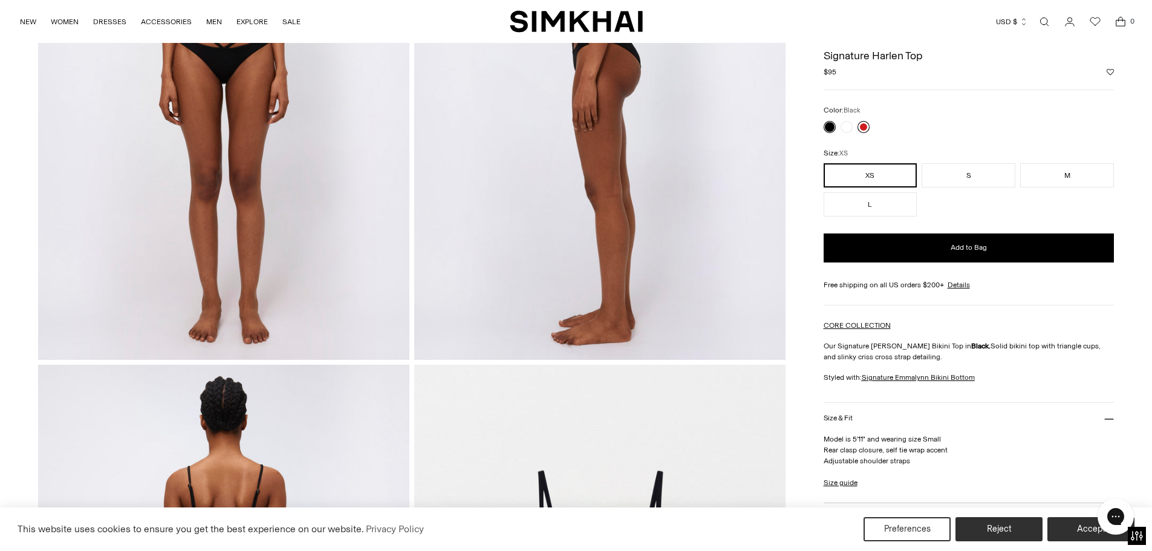
click at [866, 127] on link at bounding box center [863, 127] width 12 height 12
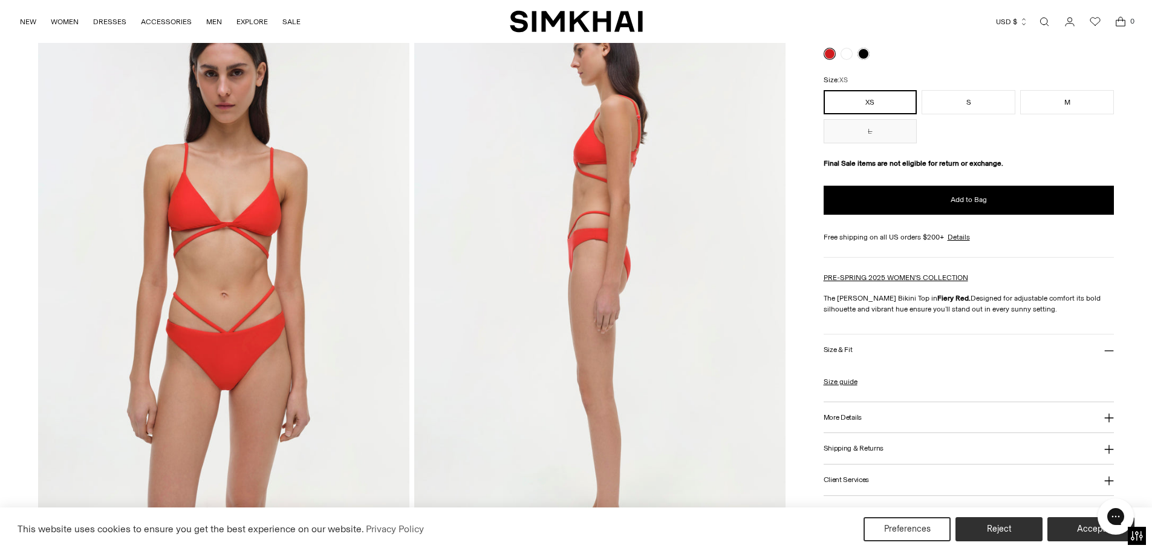
scroll to position [665, 0]
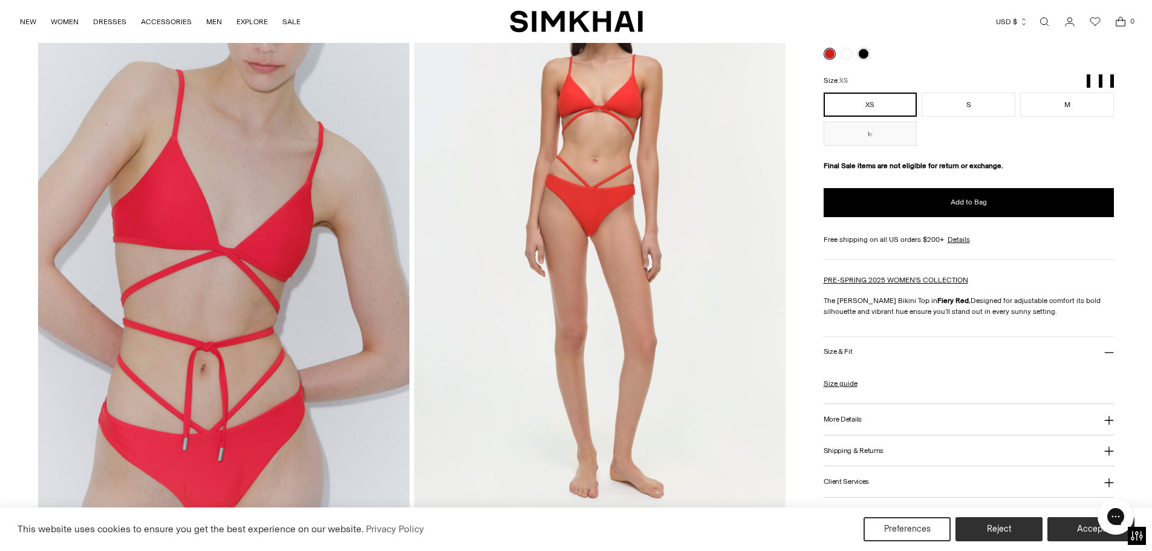
scroll to position [181, 0]
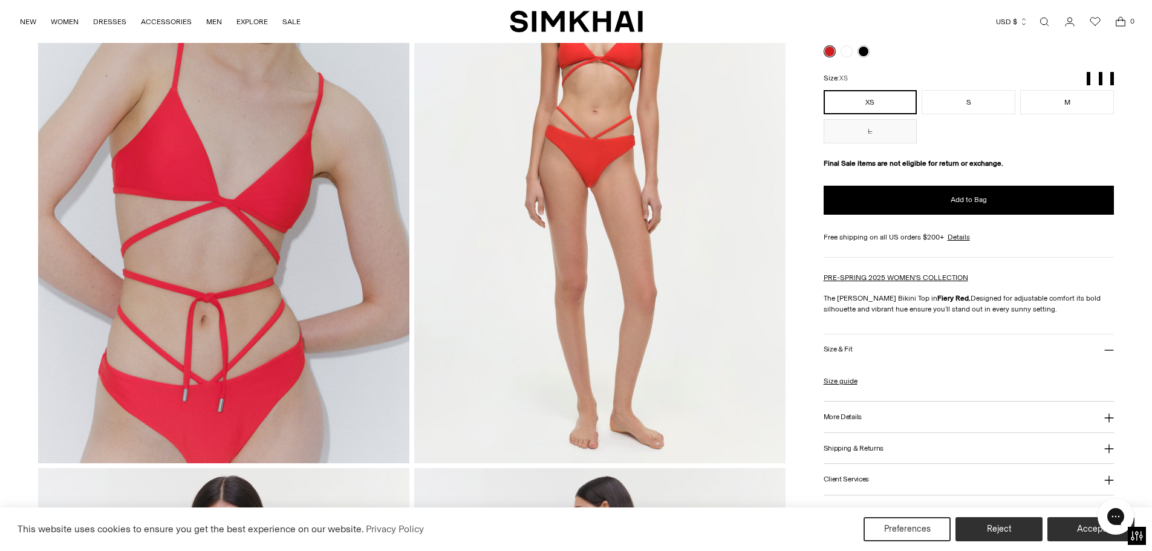
click at [893, 408] on button "More Details" at bounding box center [968, 416] width 291 height 31
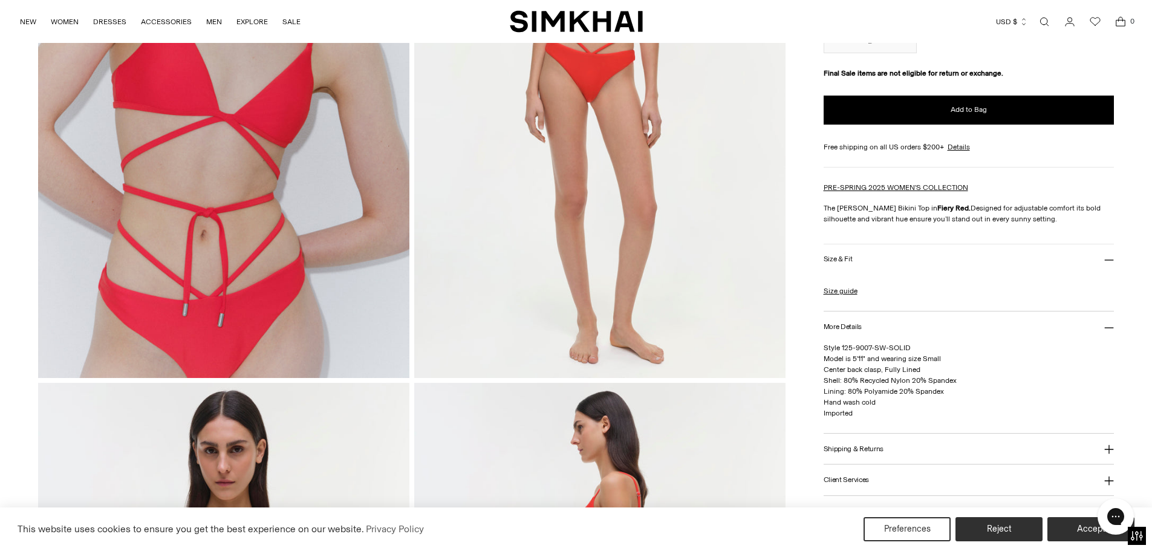
scroll to position [302, 0]
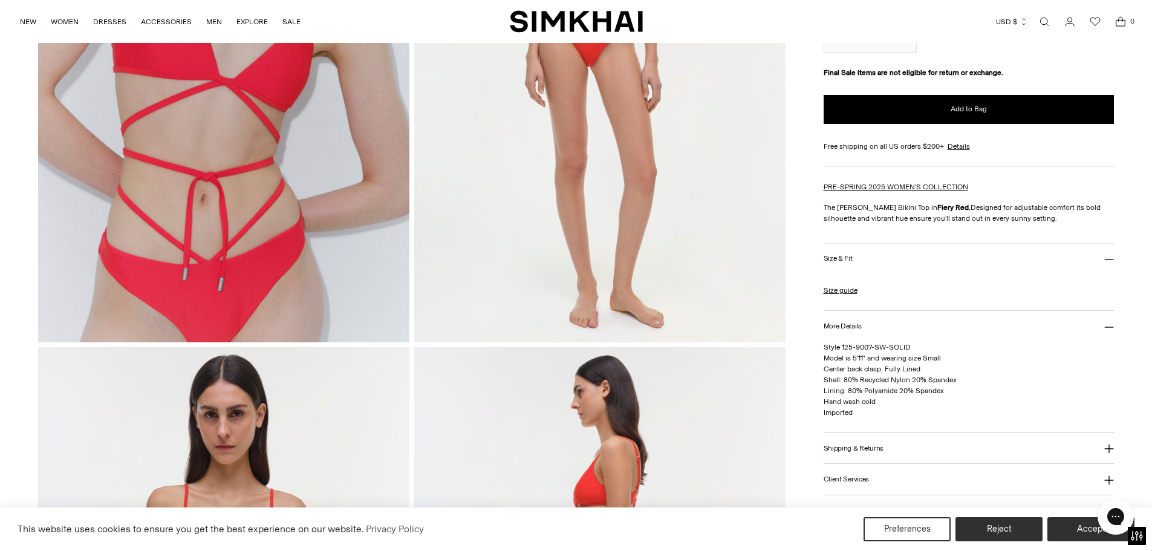
click at [894, 451] on button "Shipping & Returns" at bounding box center [968, 448] width 291 height 31
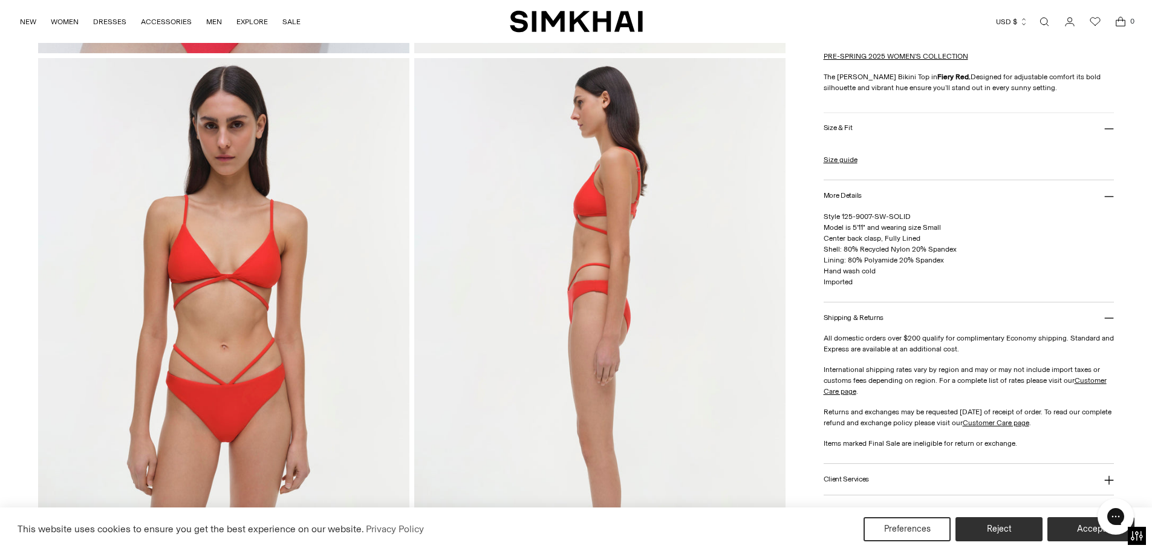
scroll to position [605, 0]
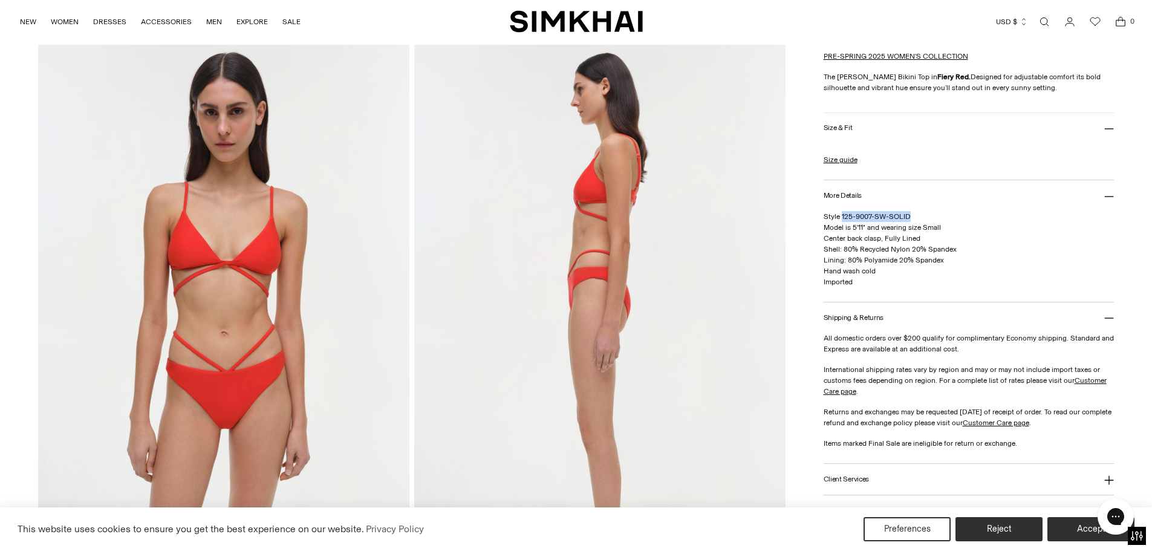
drag, startPoint x: 910, startPoint y: 215, endPoint x: 841, endPoint y: 218, distance: 69.0
click at [841, 218] on p "Style 125-9007-SW-SOLID Model is 5'11" and wearing size Small Center back clasp…" at bounding box center [968, 249] width 291 height 76
copy span "125-9007-SW-SOLID"
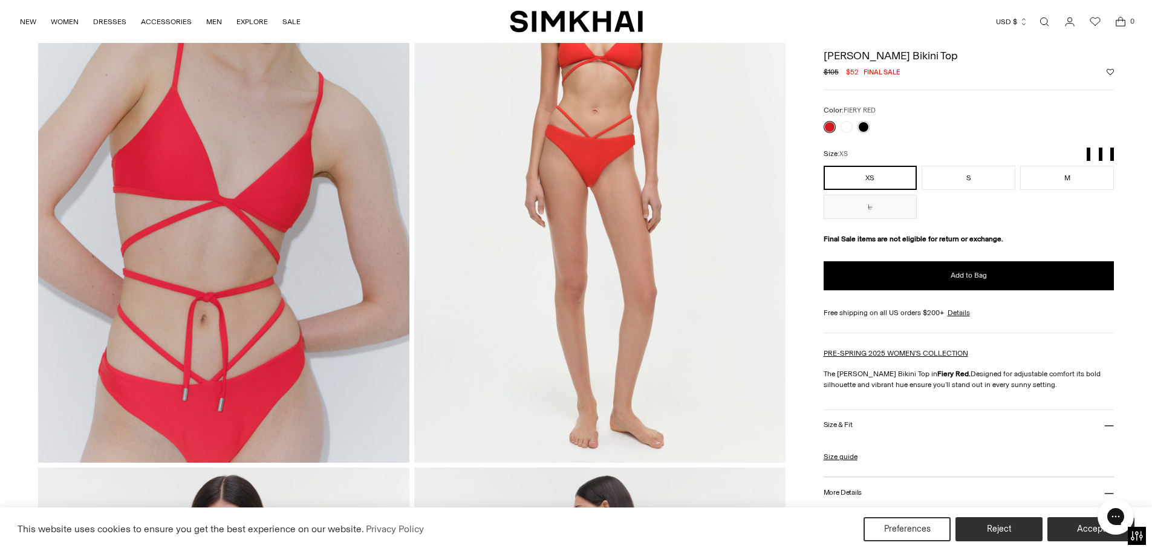
scroll to position [181, 0]
click at [1038, 22] on link "Open search modal" at bounding box center [1044, 22] width 24 height 24
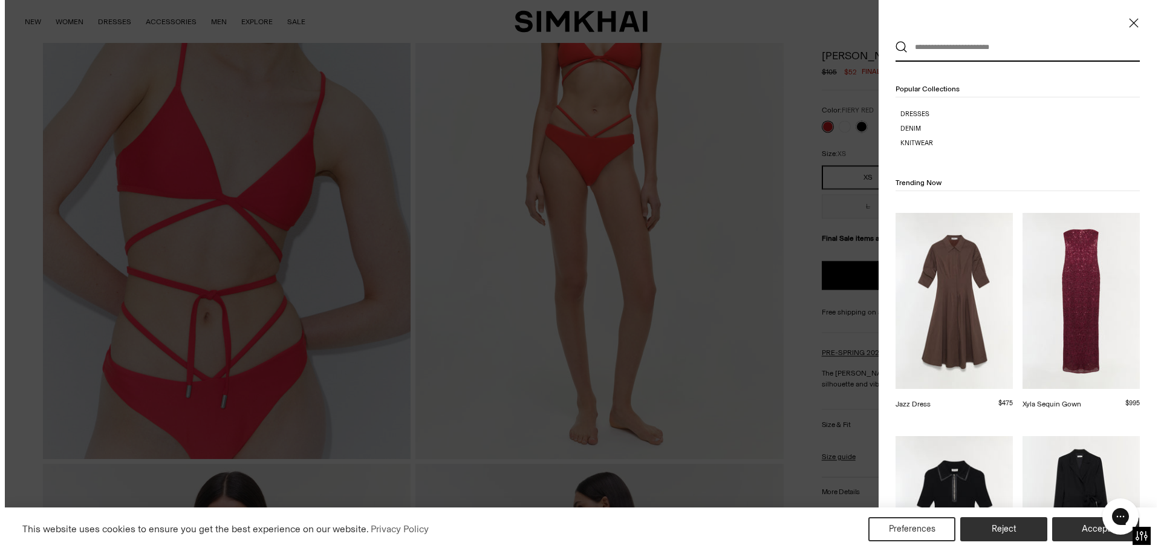
scroll to position [0, 0]
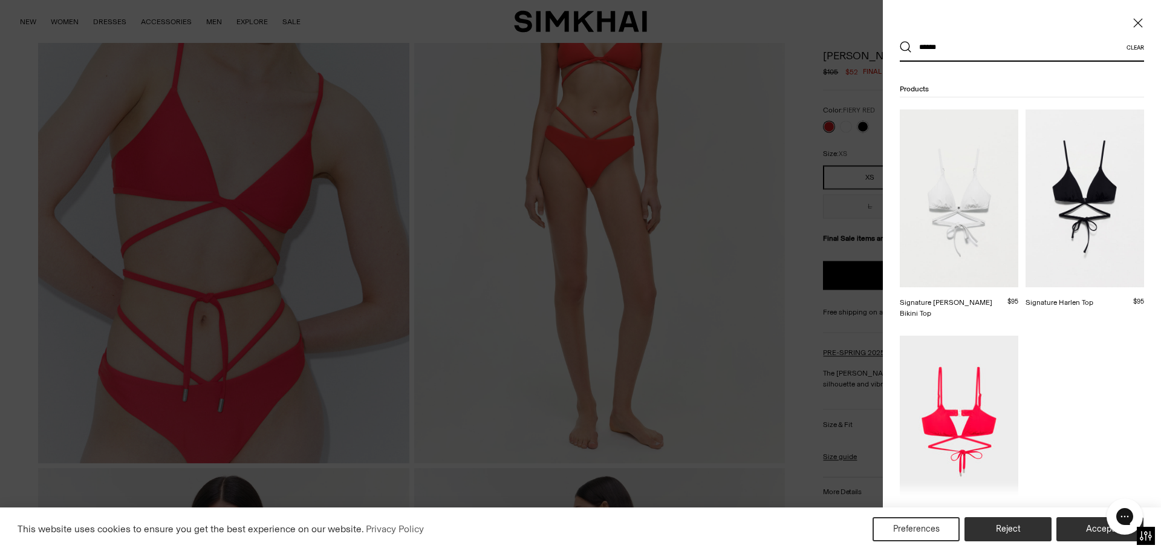
type input "******"
click at [979, 399] on img at bounding box center [959, 424] width 118 height 178
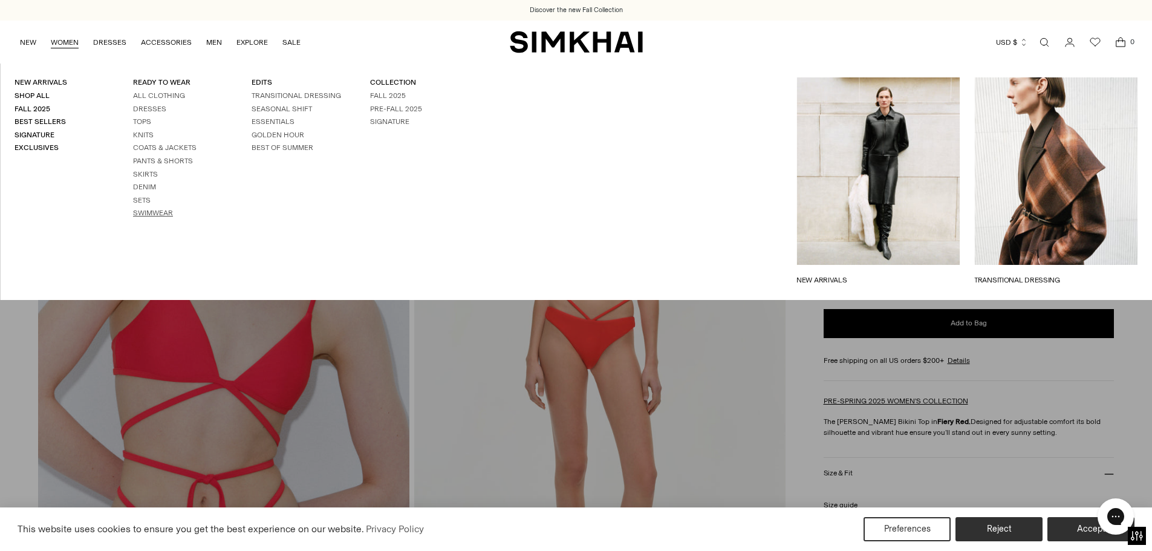
click at [151, 212] on link "Swimwear" at bounding box center [153, 213] width 40 height 8
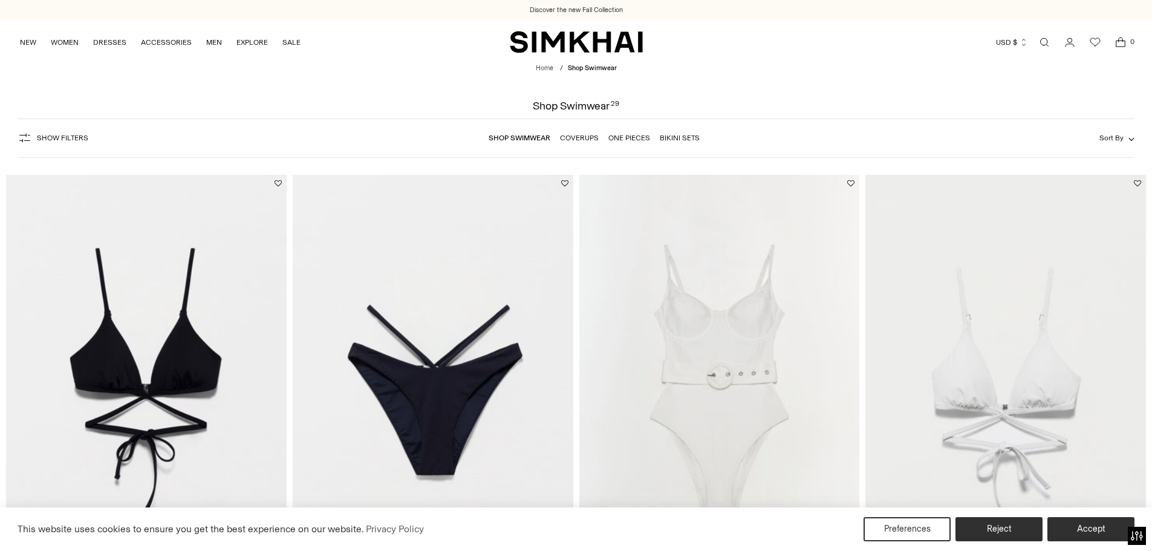
click at [0, 0] on img "Signature Emmalynn Bottom" at bounding box center [0, 0] width 0 height 0
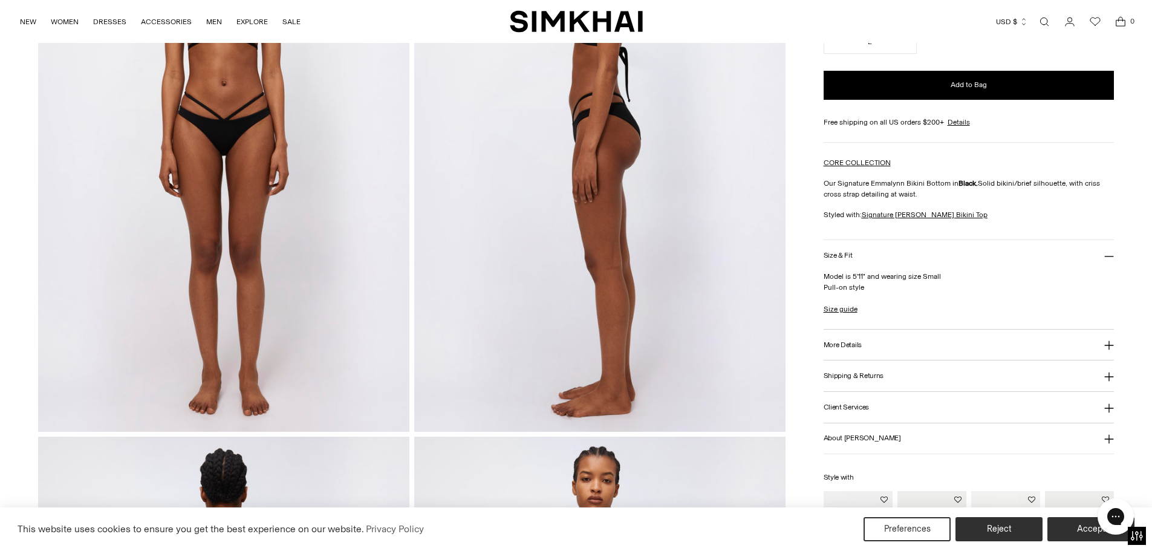
scroll to position [242, 0]
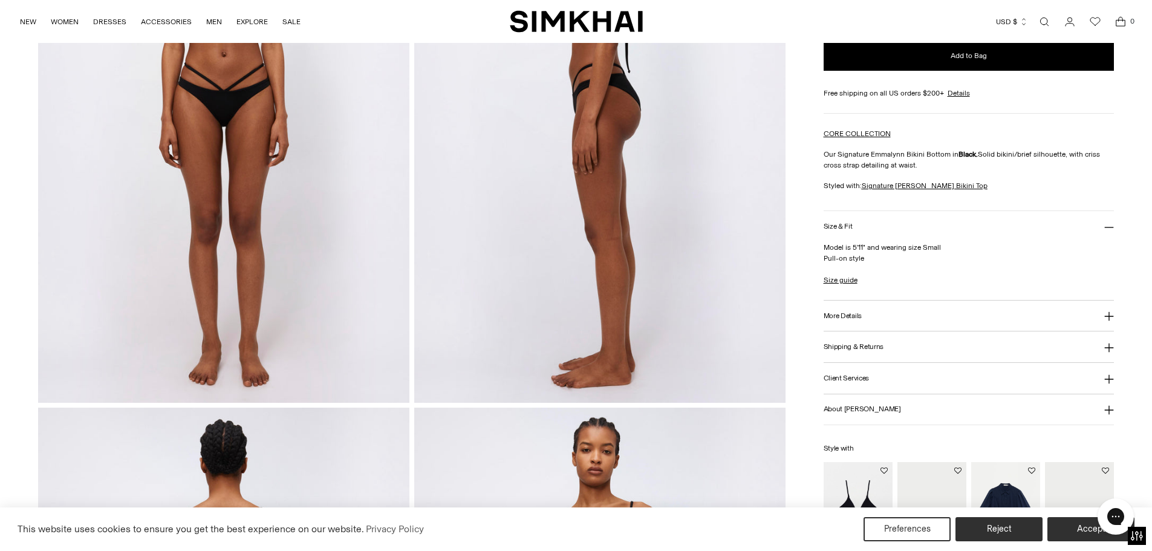
click at [933, 310] on button "More Details" at bounding box center [968, 315] width 291 height 31
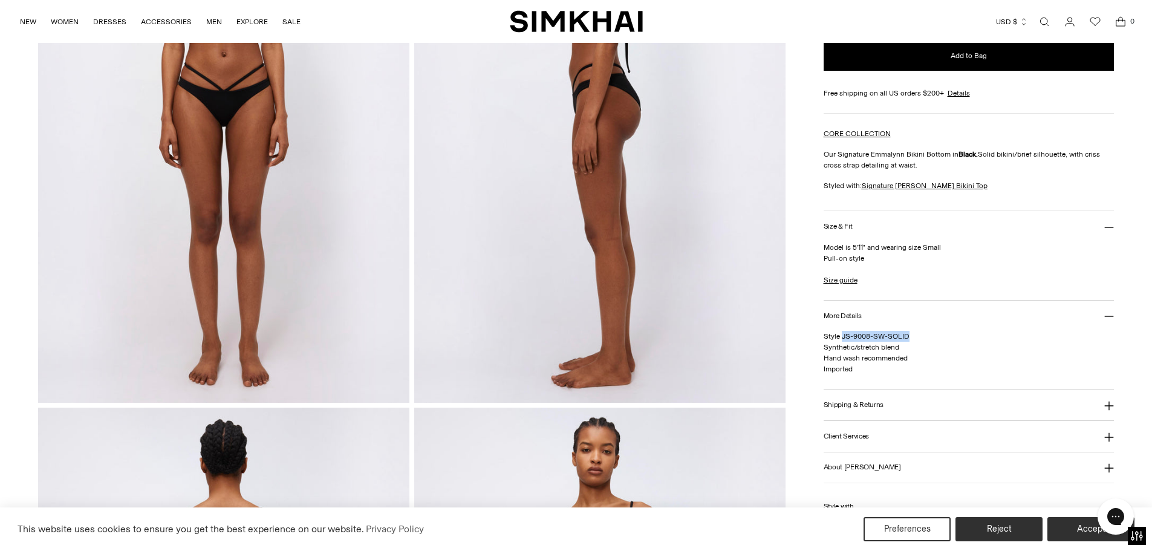
drag, startPoint x: 910, startPoint y: 334, endPoint x: 841, endPoint y: 334, distance: 69.5
click at [841, 334] on p "Style JS-9008-SW-SOLID Synthetic/stretch blend Hand wash recommended Imported" at bounding box center [968, 353] width 291 height 44
copy span "JS-9008-SW-SOLID"
